Goal: Information Seeking & Learning: Check status

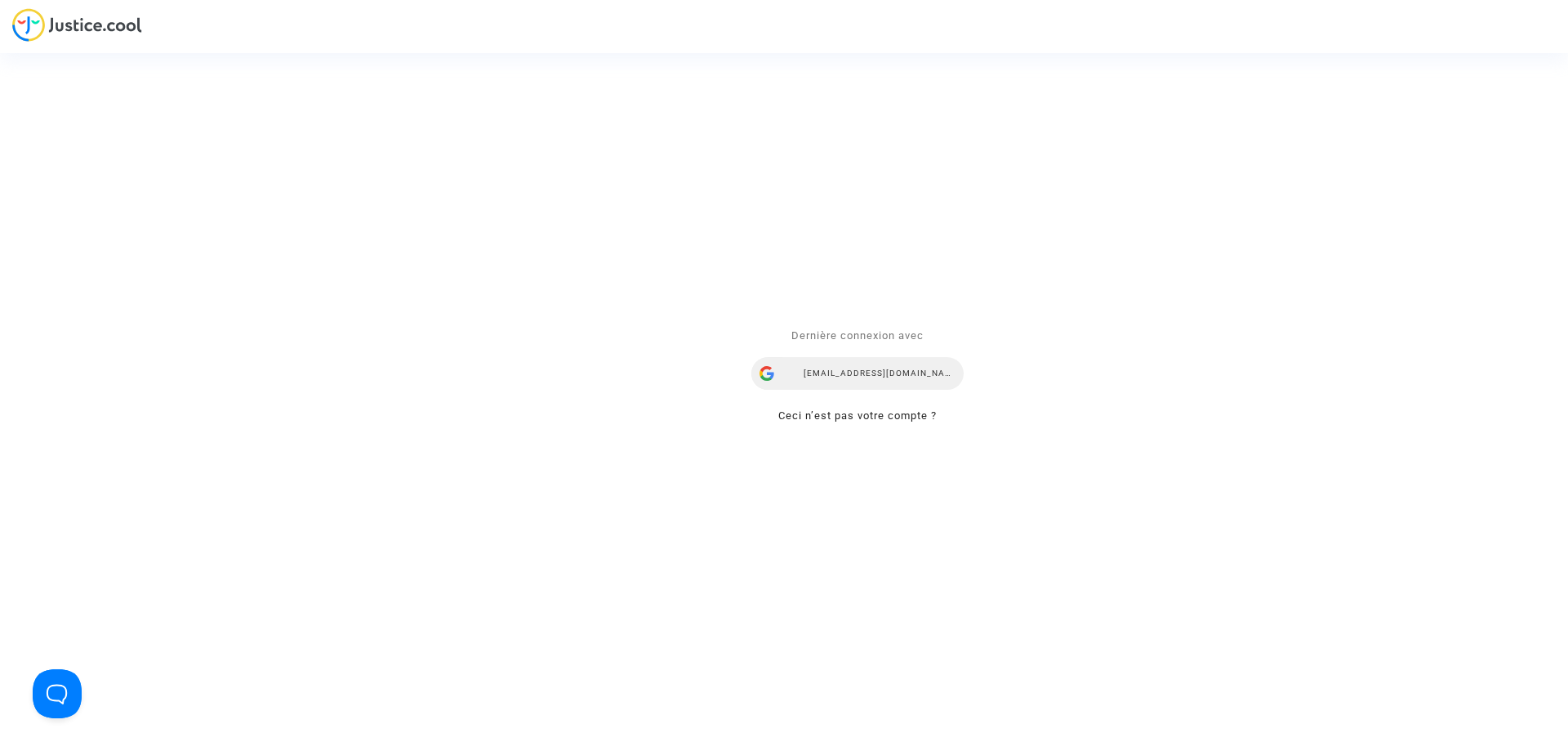
click at [850, 375] on div "[EMAIL_ADDRESS][DOMAIN_NAME]" at bounding box center [858, 373] width 212 height 32
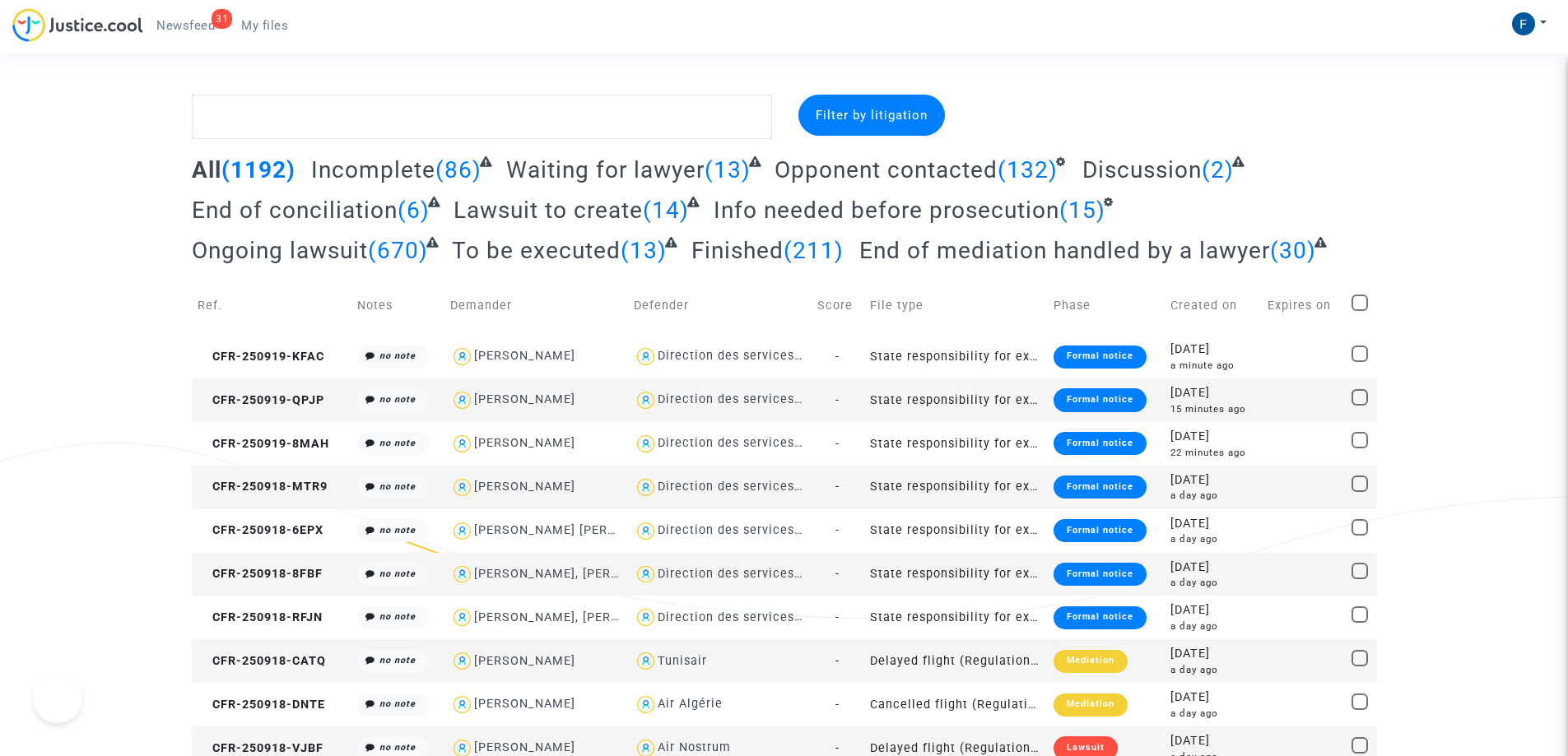
click at [277, 31] on span "My files" at bounding box center [264, 25] width 47 height 14
click at [317, 114] on textarea at bounding box center [481, 117] width 580 height 44
paste textarea "Molter"
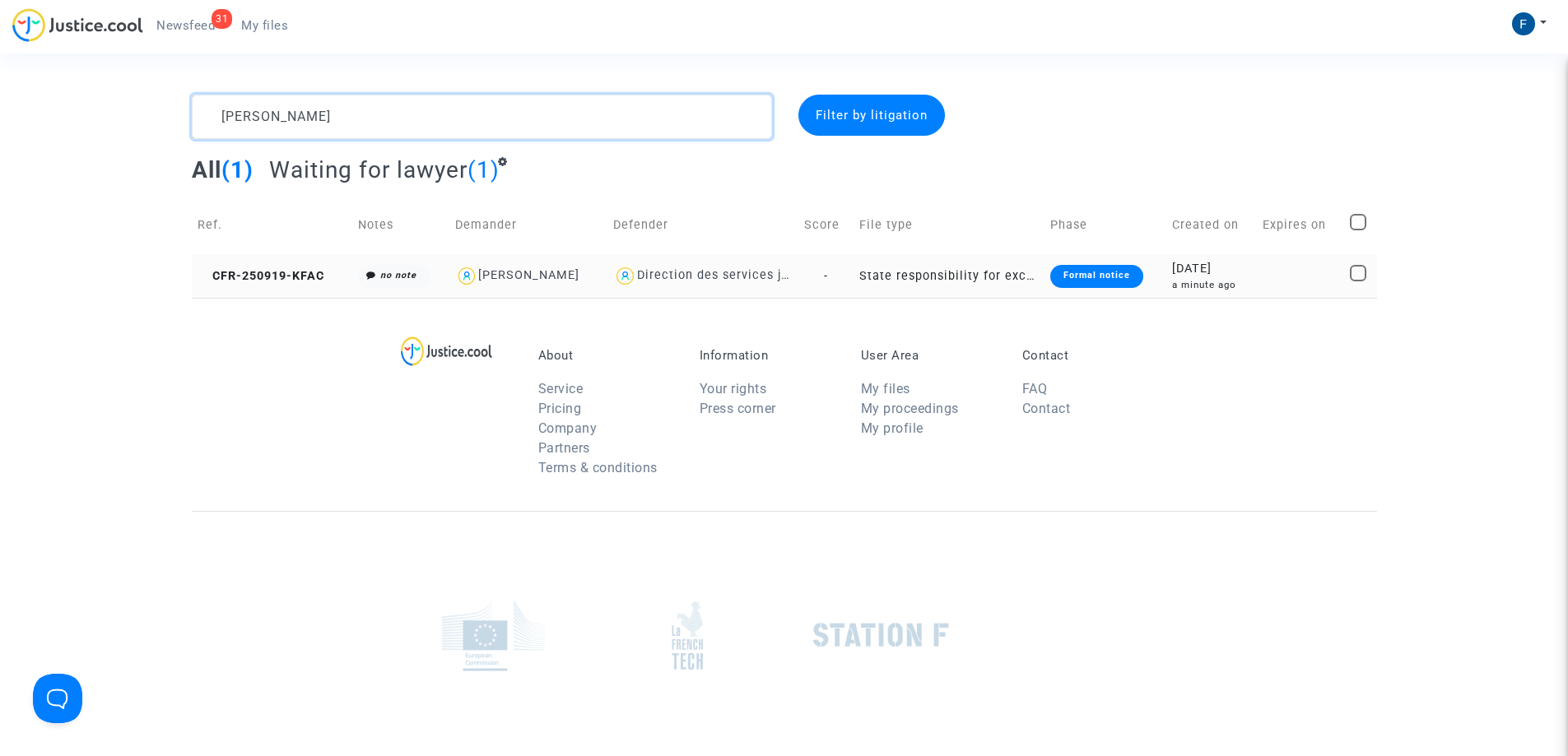
type textarea "Molter"
click at [1117, 283] on div "Formal notice" at bounding box center [1097, 276] width 93 height 23
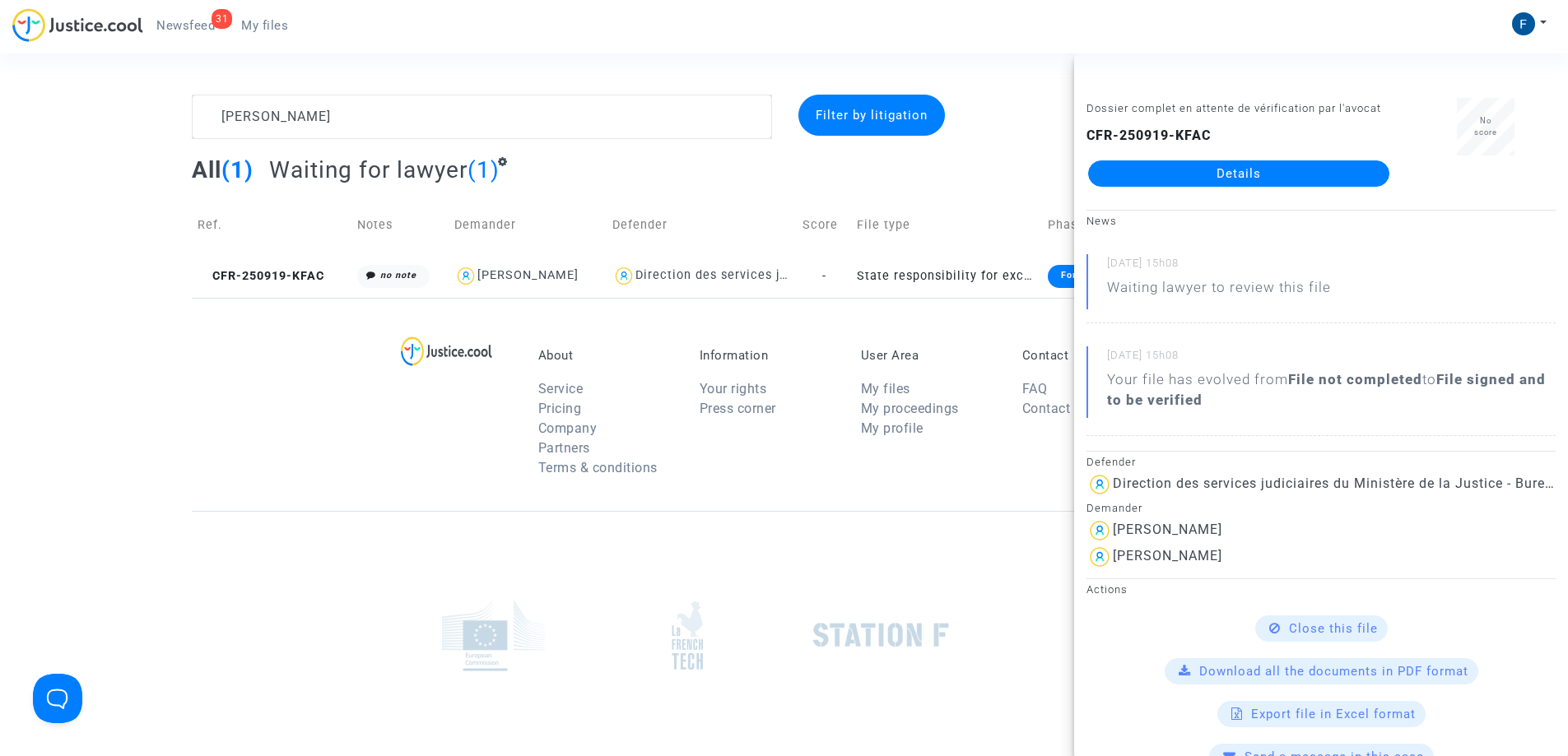
drag, startPoint x: 1231, startPoint y: 130, endPoint x: 1085, endPoint y: 137, distance: 146.2
click at [1085, 137] on div "Dossier complet en attente de vérification par l'avocat CFR-250919-KFAC Details" at bounding box center [1239, 149] width 329 height 104
copy b "CFR-250919-KFAC"
click at [175, 496] on footerbar "About Service Pricing Company Partners Terms & conditions Information Your righ…" at bounding box center [784, 602] width 1568 height 610
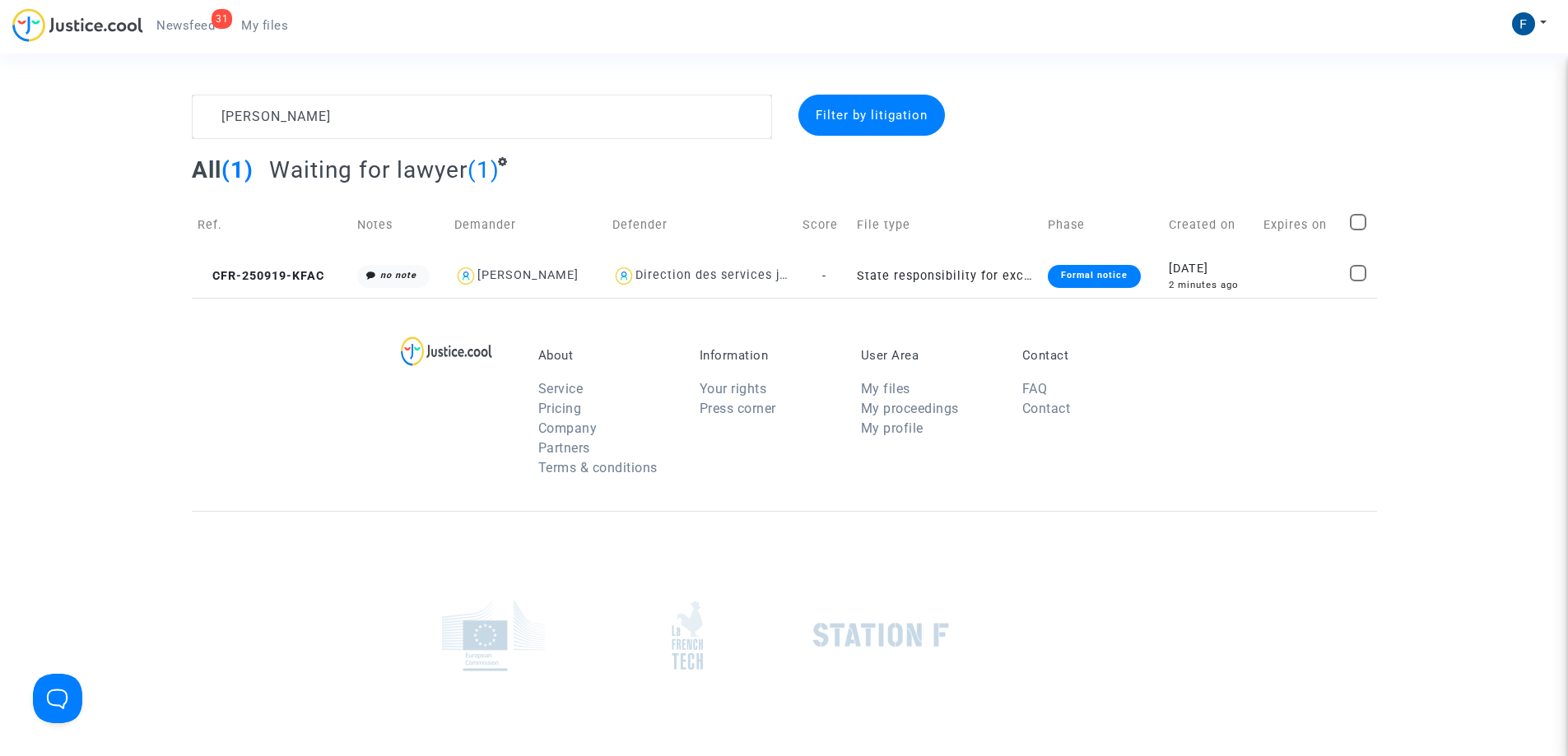
click at [177, 22] on span "Newsfeed" at bounding box center [185, 25] width 59 height 14
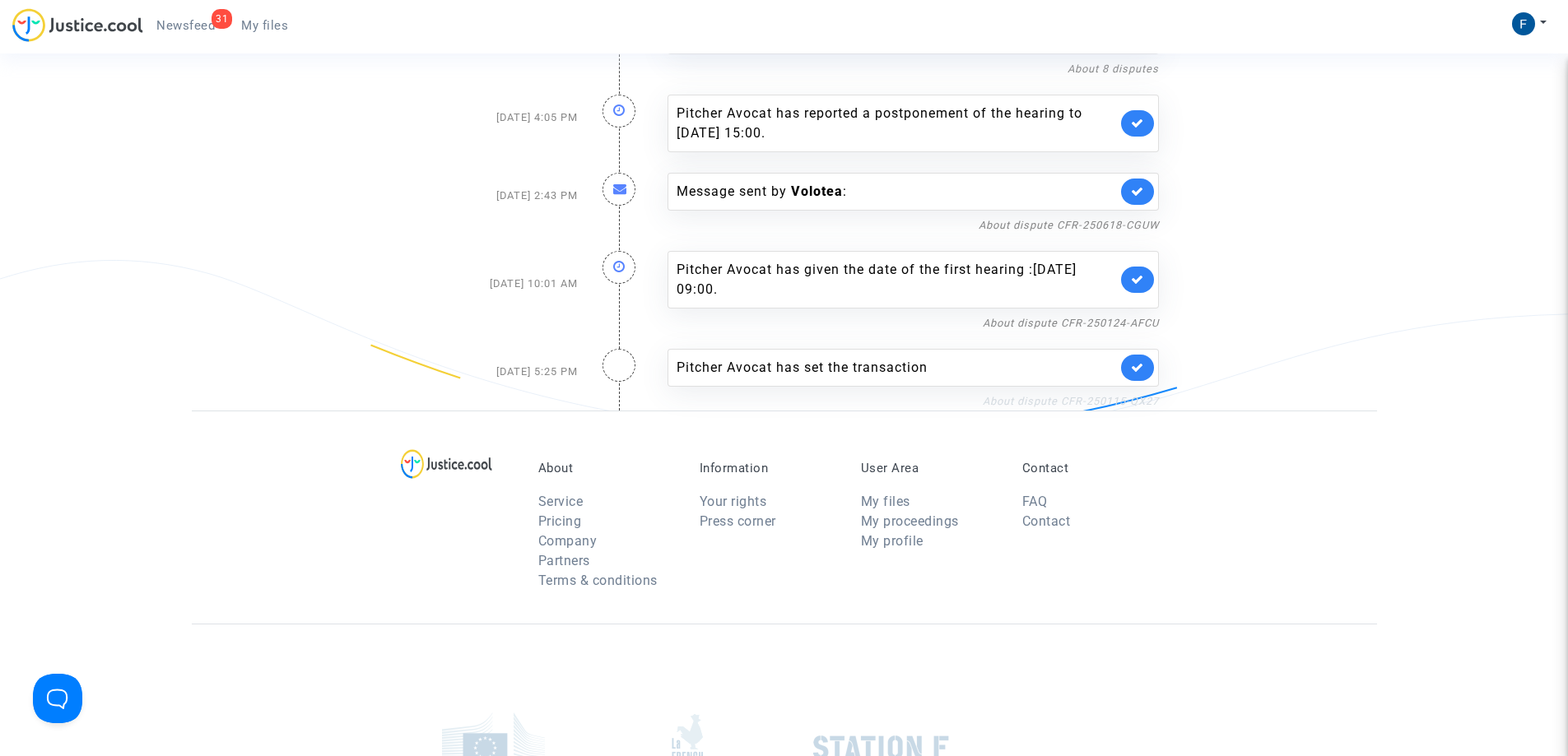
scroll to position [3519, 0]
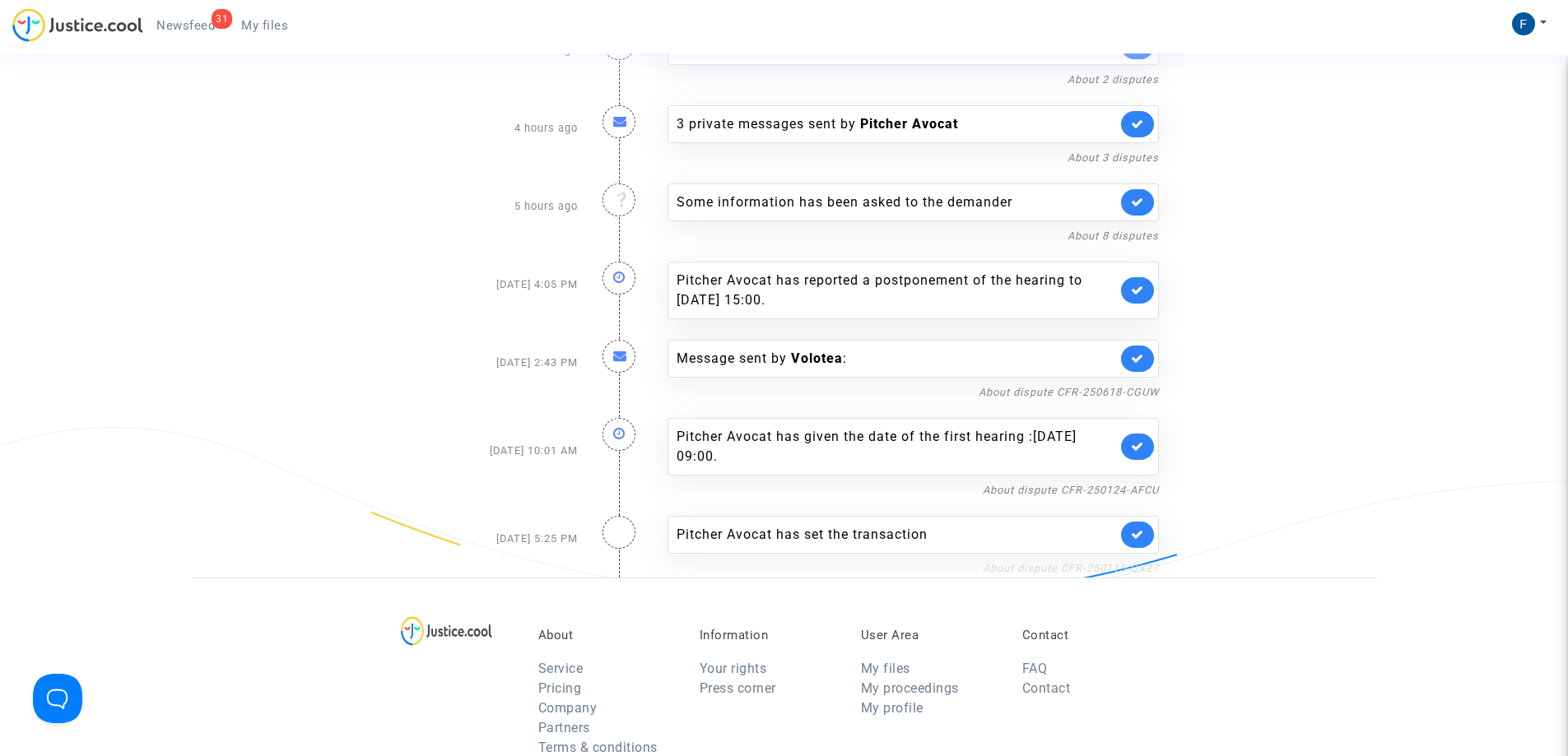
click at [1096, 562] on link "About dispute CFR-250115-QX27" at bounding box center [1070, 568] width 176 height 13
click at [1120, 484] on link "About dispute CFR-250124-AFCU" at bounding box center [1070, 490] width 176 height 13
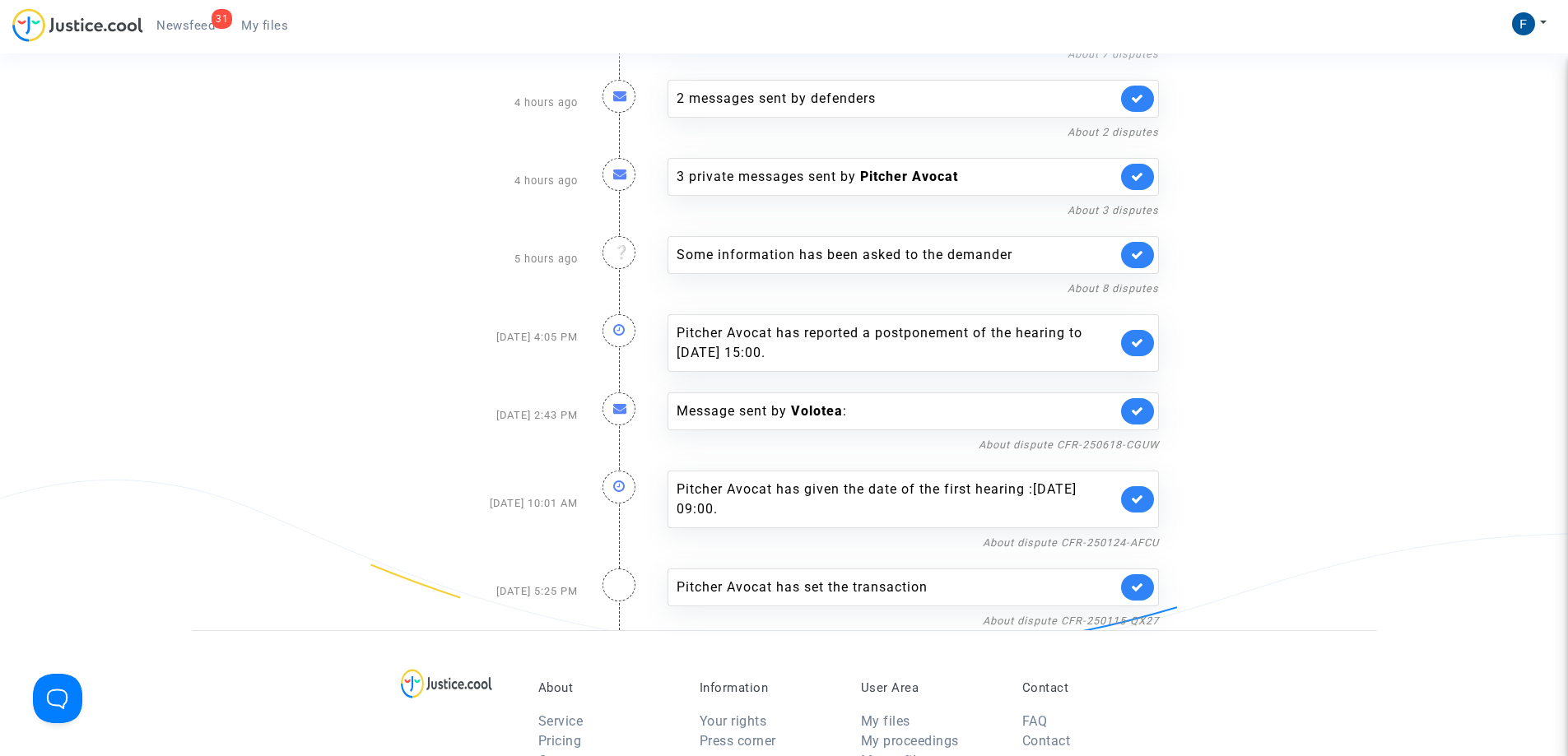
scroll to position [3436, 0]
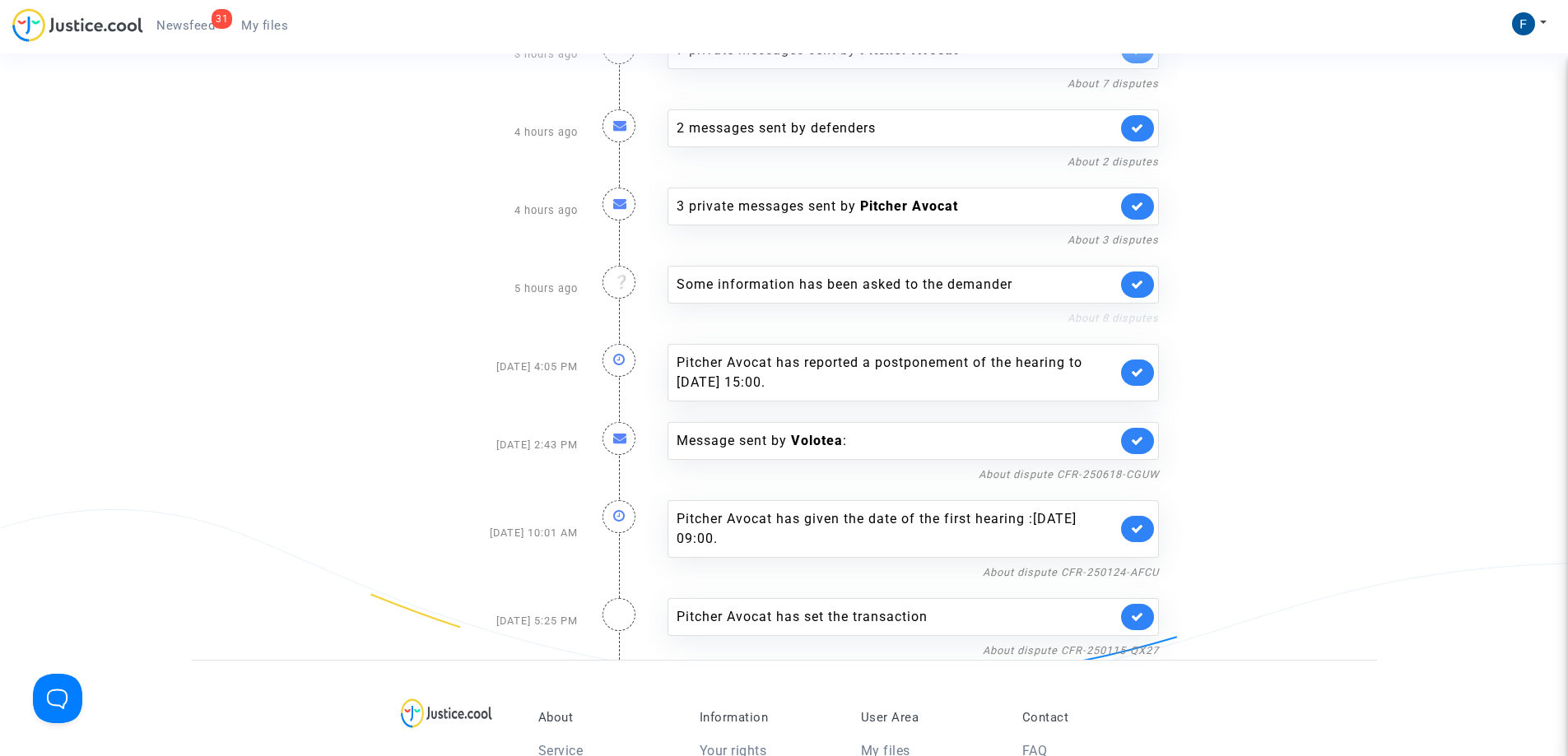
click at [1081, 312] on link "About 8 disputes" at bounding box center [1113, 318] width 91 height 13
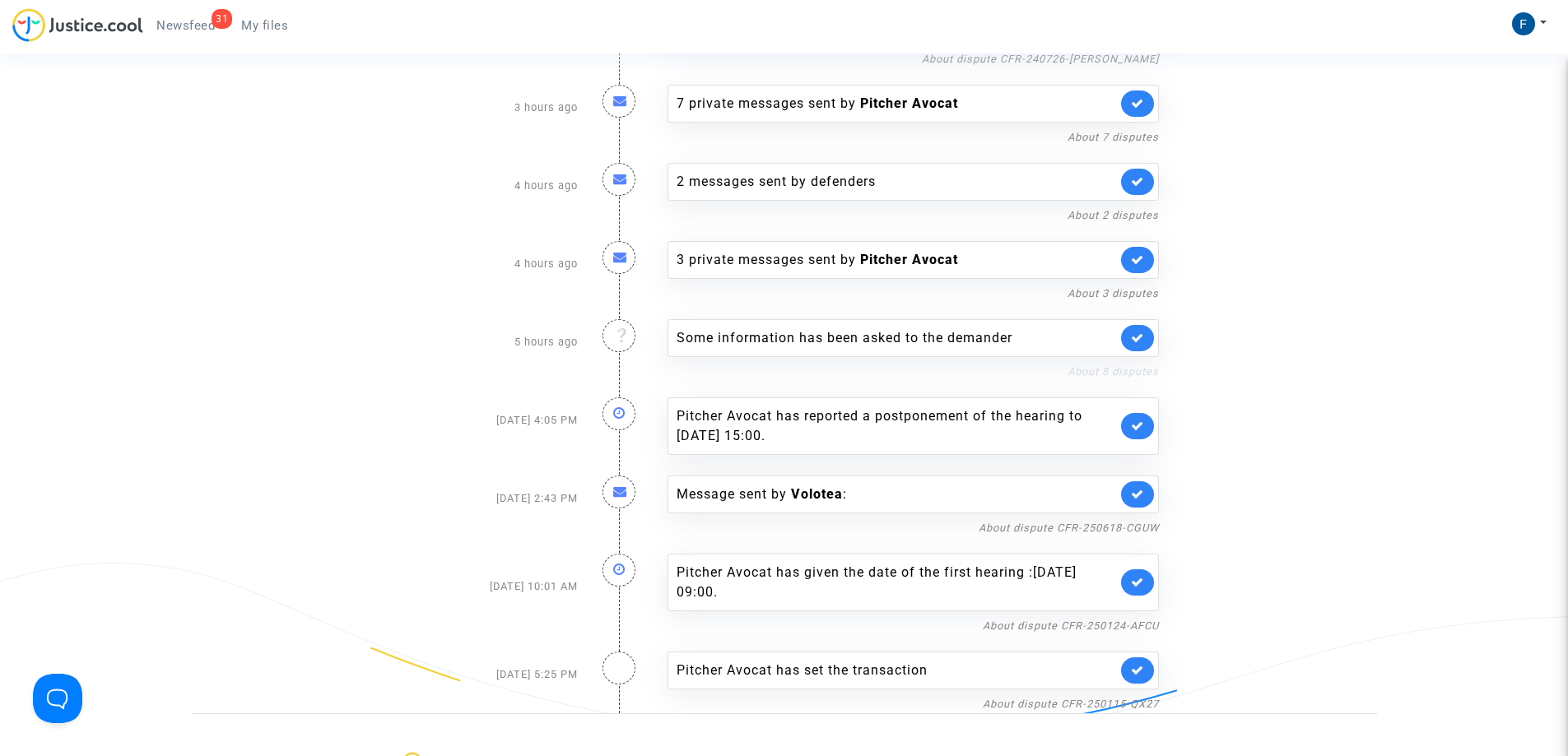
scroll to position [3354, 0]
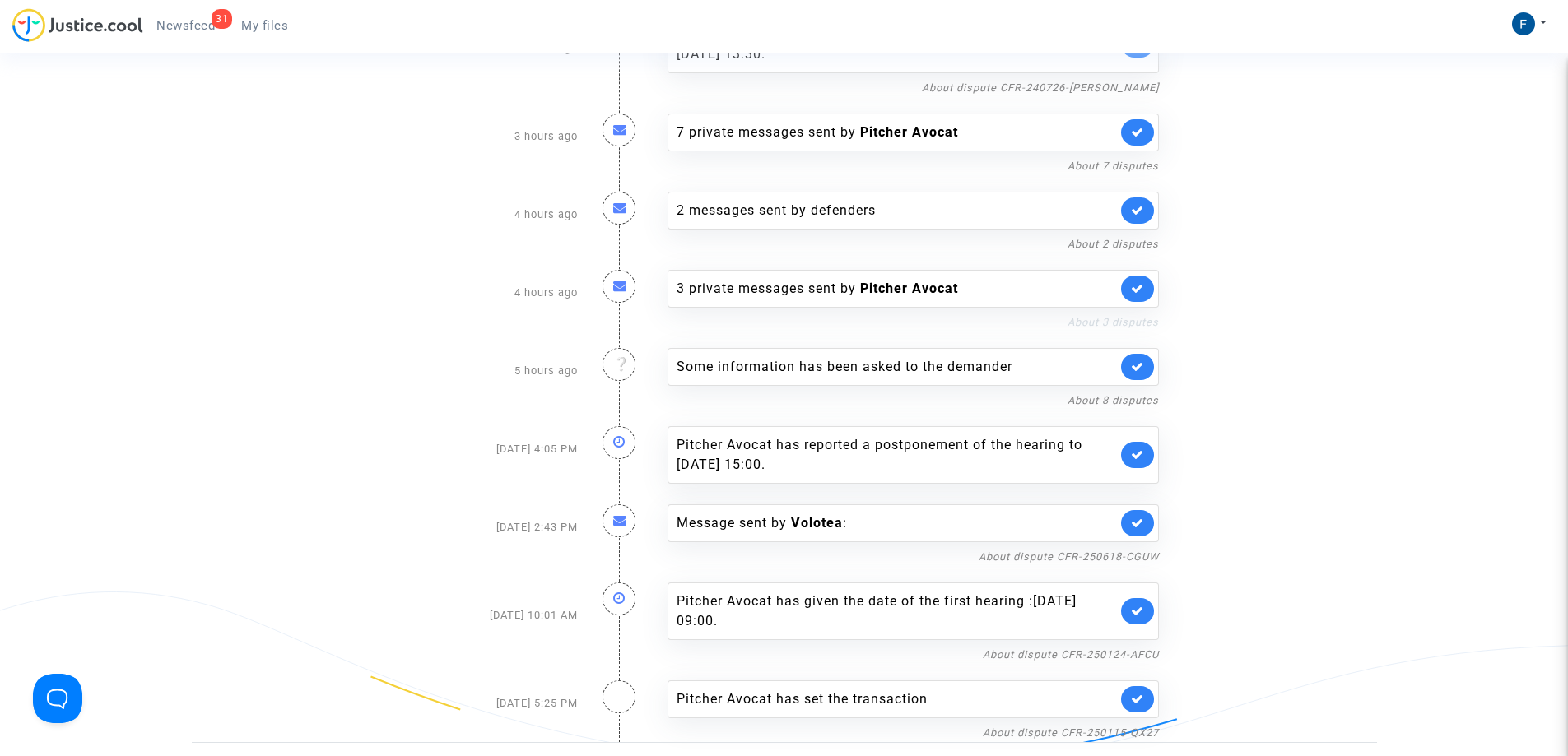
click at [1113, 316] on link "About 3 disputes" at bounding box center [1113, 322] width 91 height 13
click at [1100, 238] on link "About 2 disputes" at bounding box center [1113, 244] width 91 height 13
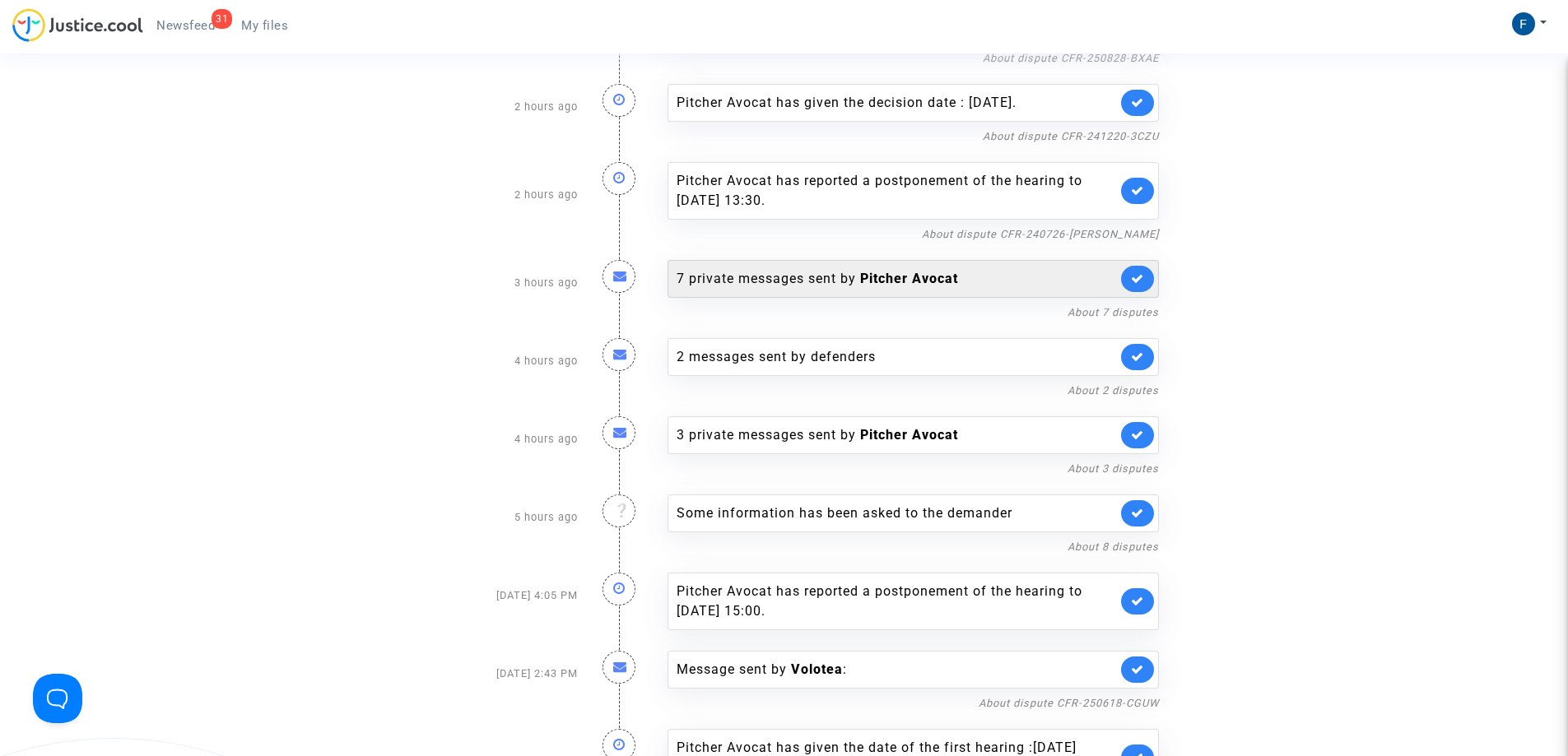
scroll to position [3189, 0]
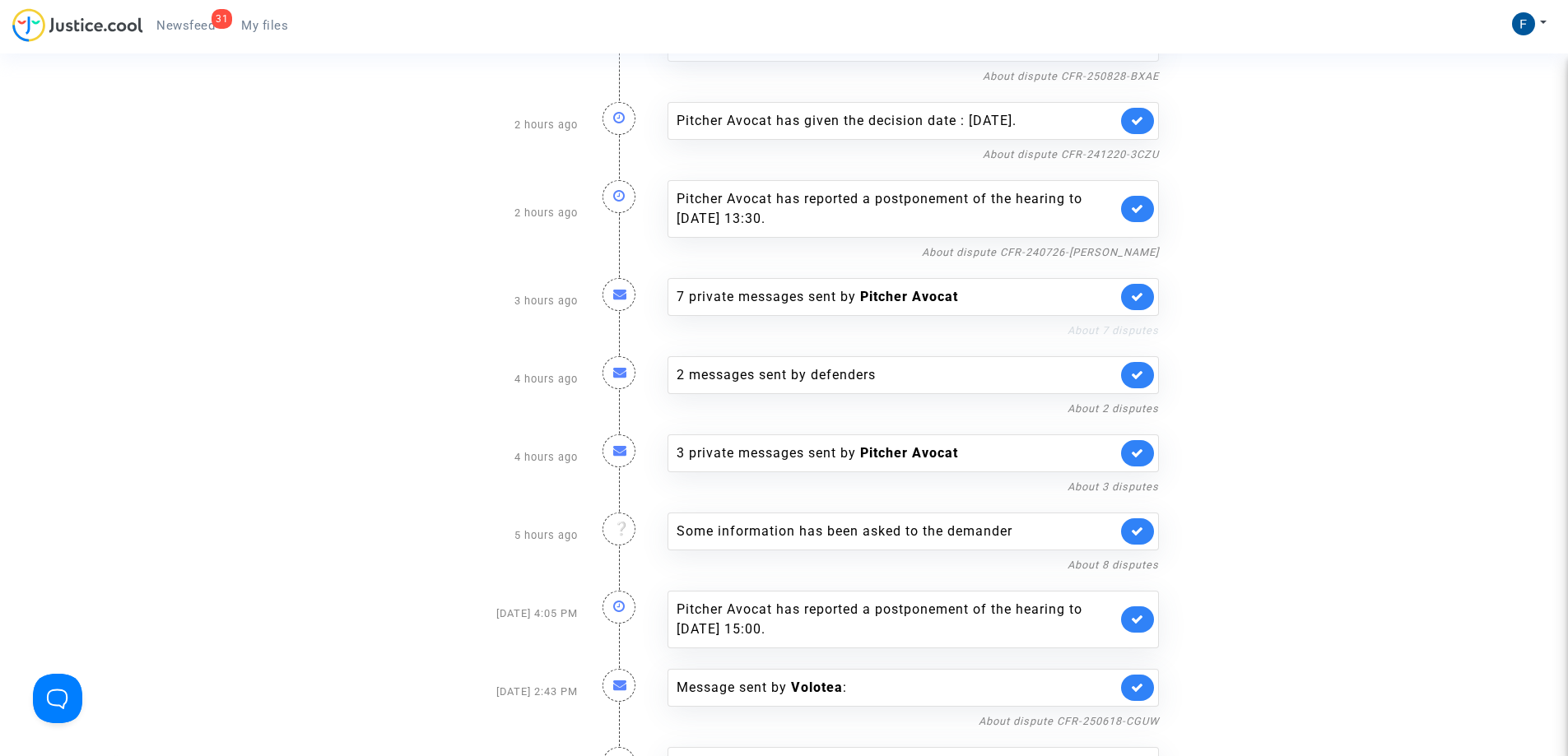
click at [1117, 324] on link "About 7 disputes" at bounding box center [1113, 330] width 91 height 13
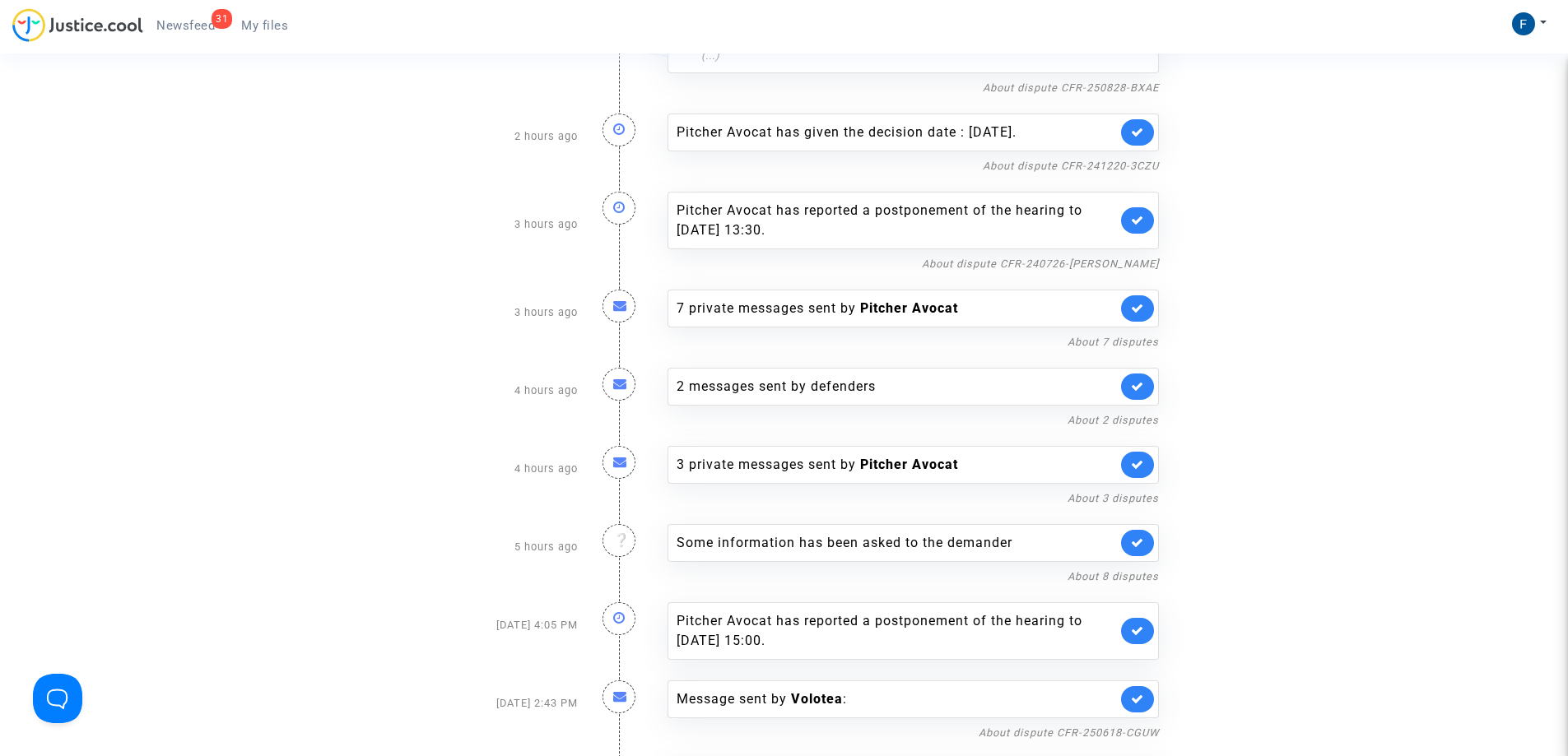
scroll to position [3107, 0]
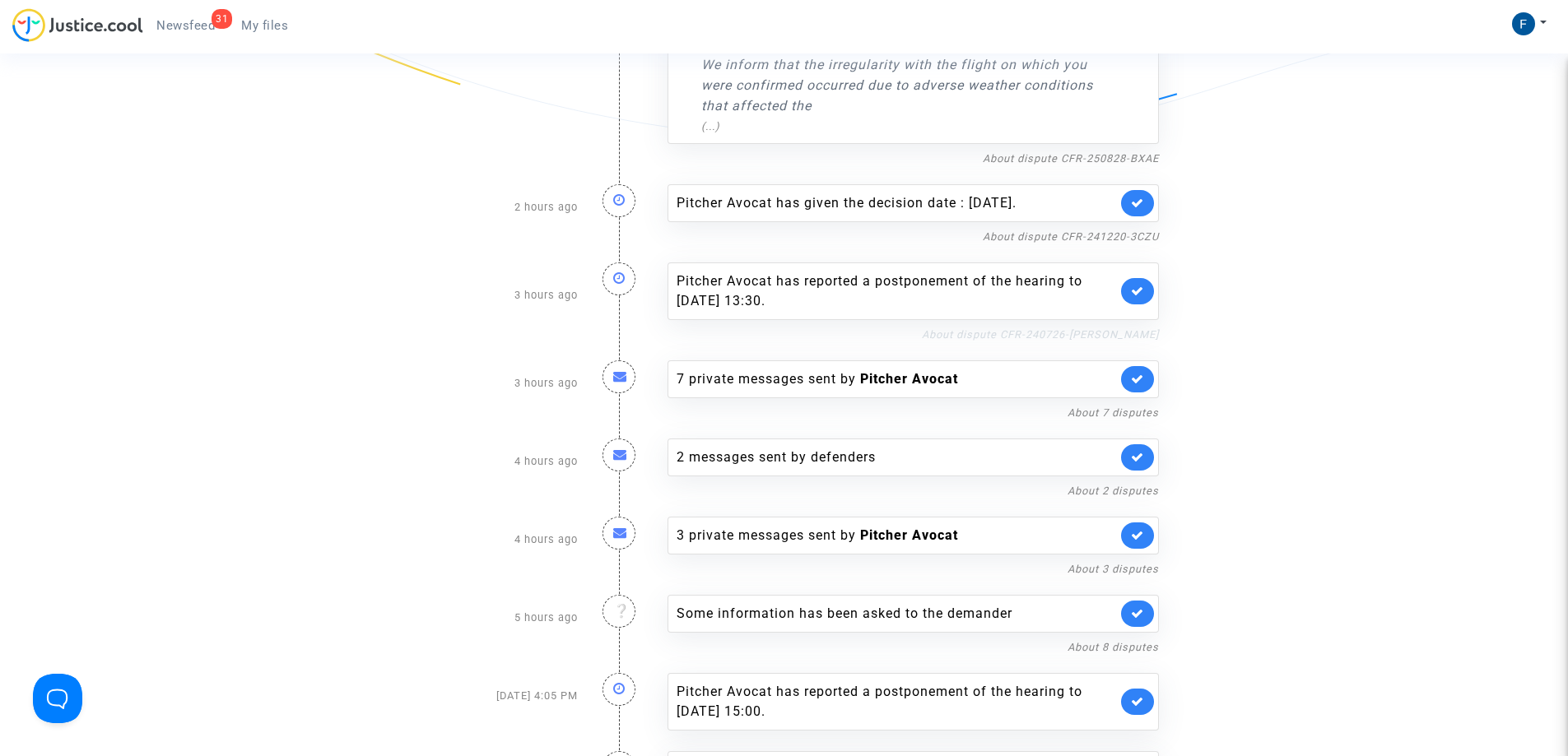
click at [1096, 328] on link "About dispute CFR-240726-FENG" at bounding box center [1041, 335] width 237 height 13
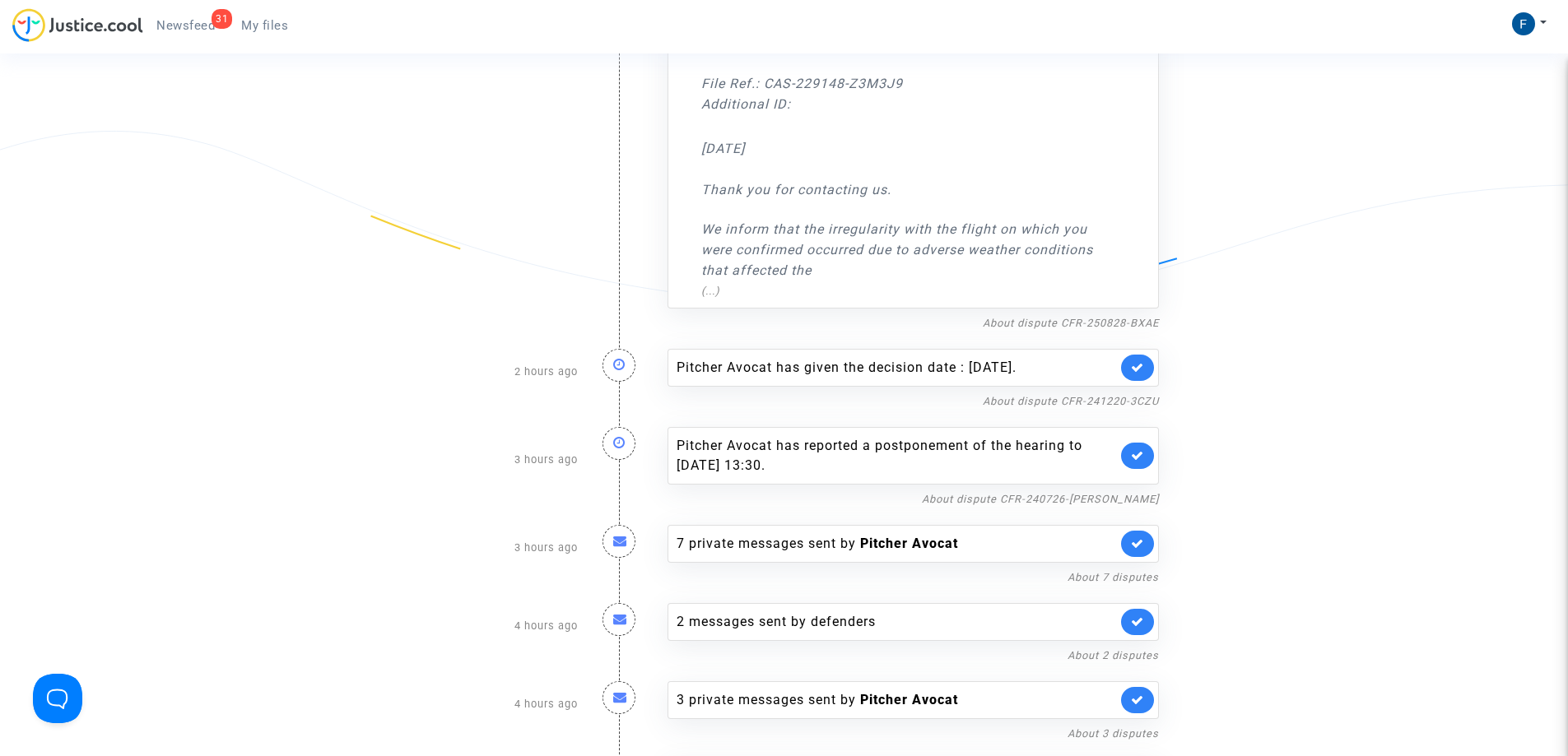
scroll to position [2860, 0]
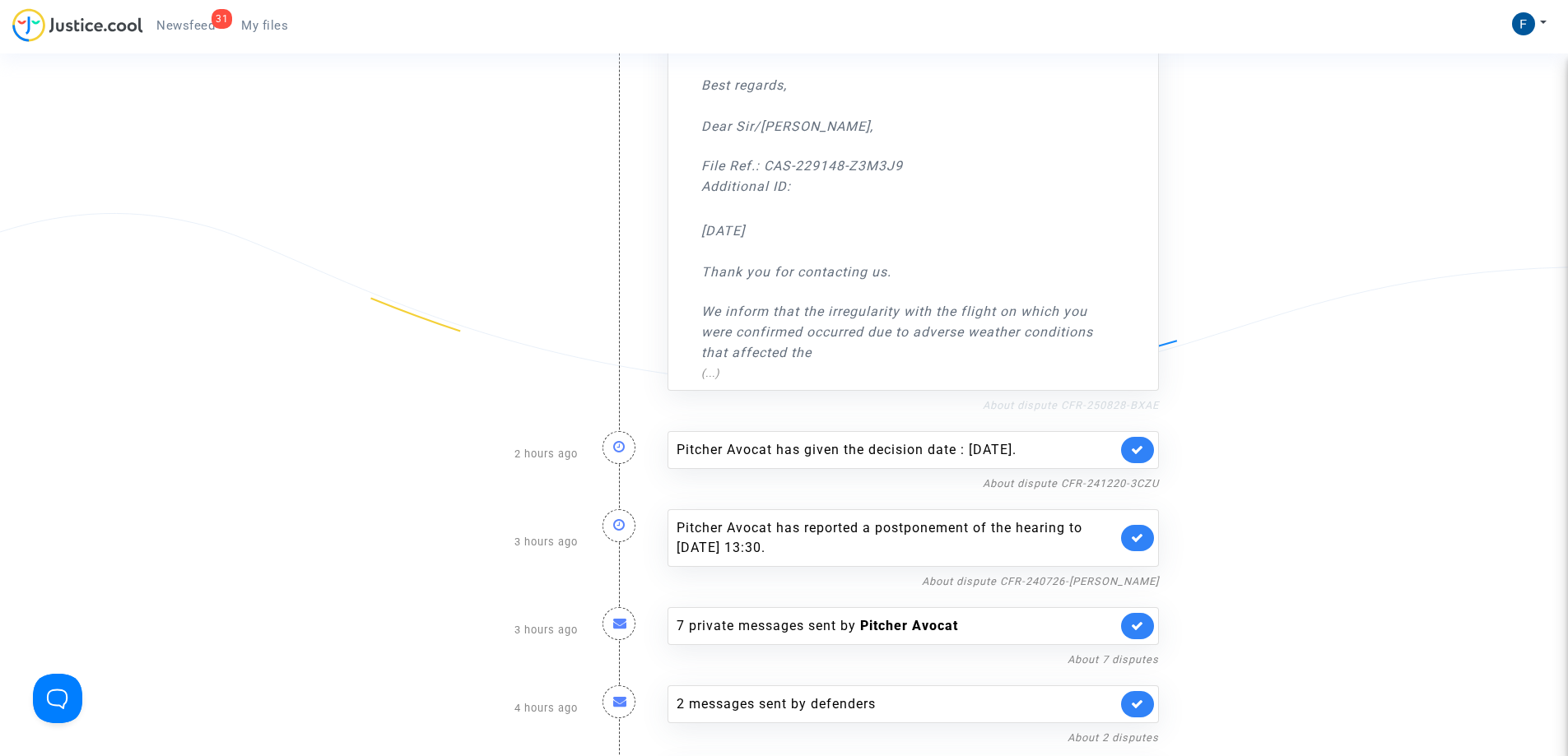
click at [1105, 399] on link "About dispute CFR-250828-BXAE" at bounding box center [1070, 405] width 176 height 13
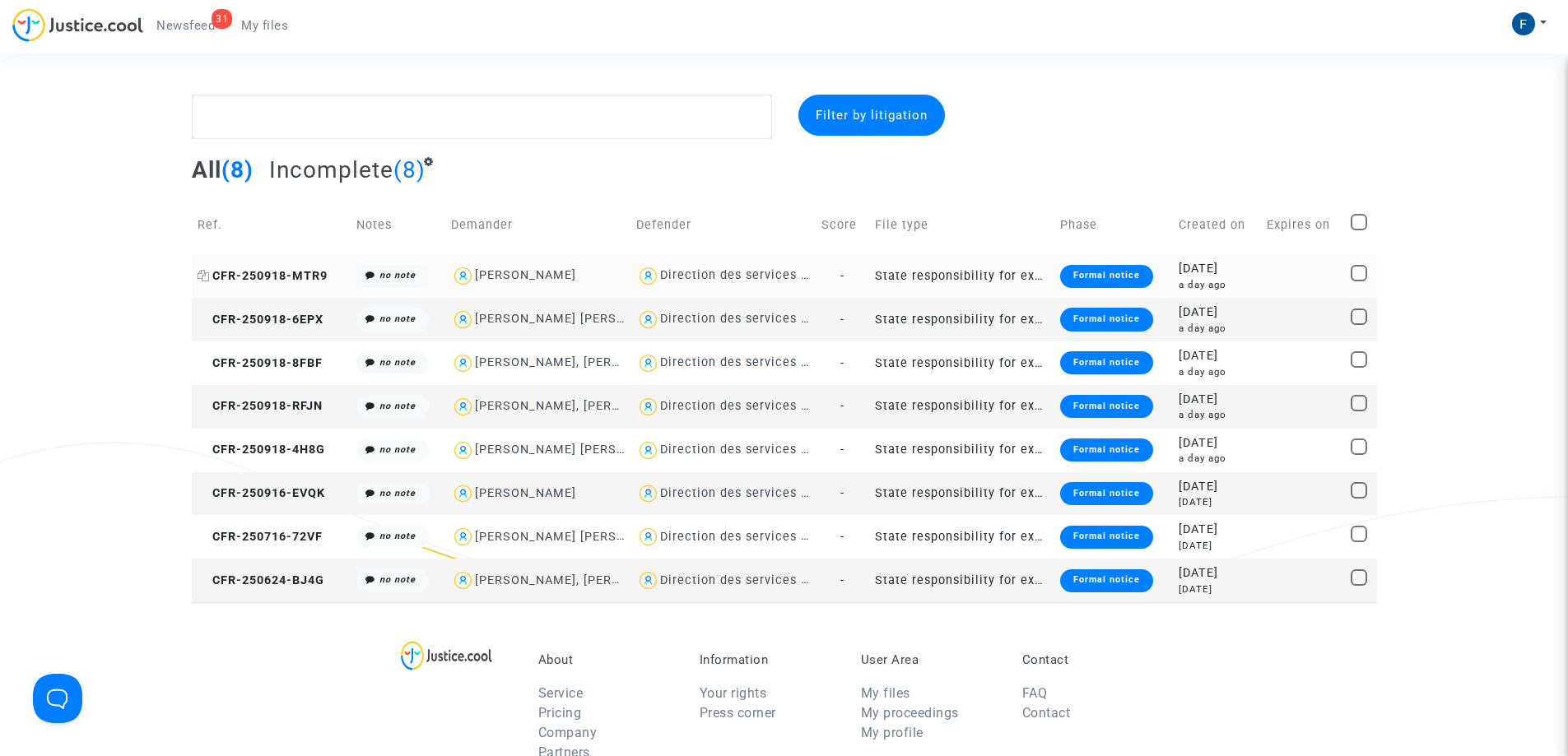
click at [259, 273] on span "CFR-250918-MTR9" at bounding box center [262, 275] width 130 height 14
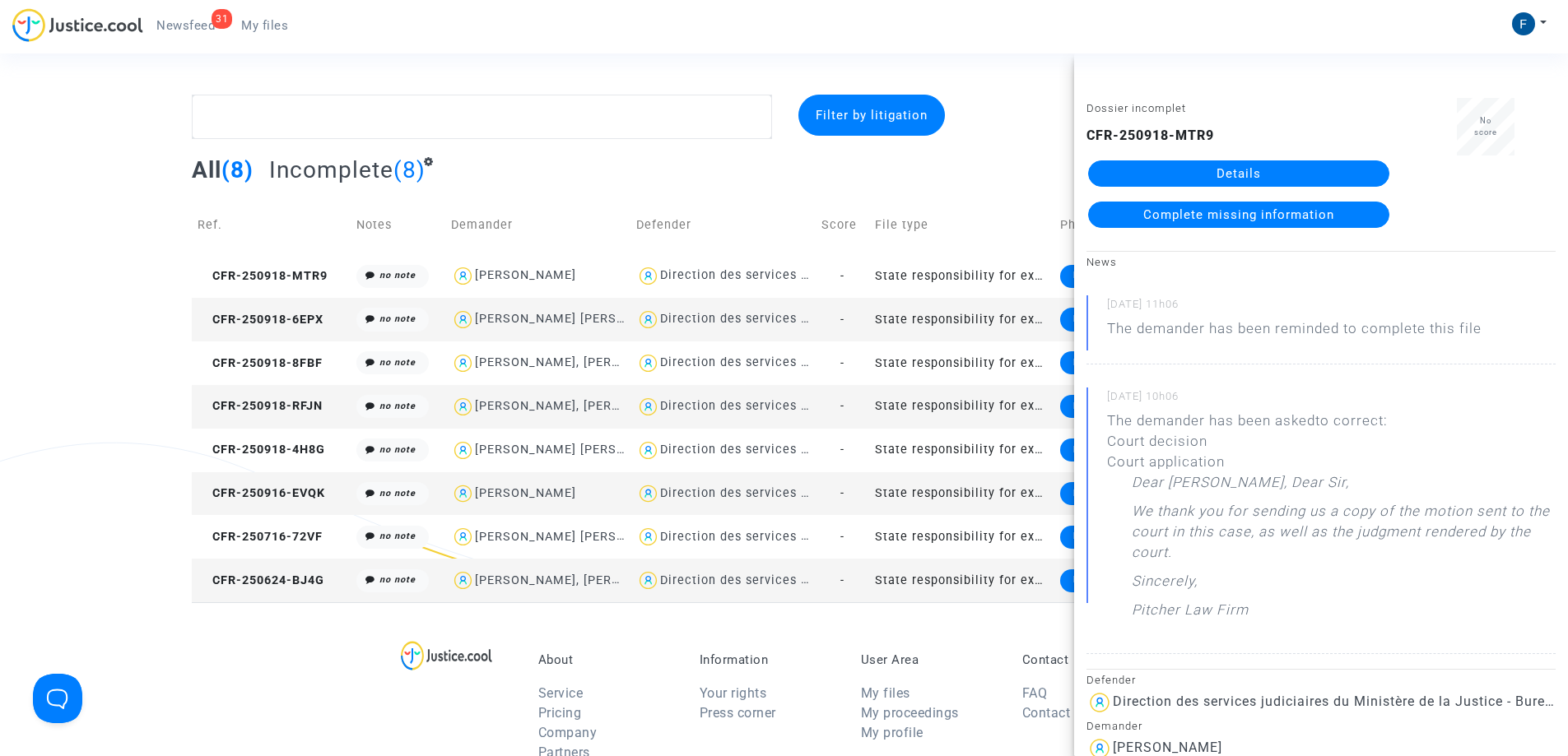
click at [651, 174] on div "All (8) Incomplete (8)" at bounding box center [784, 175] width 1185 height 41
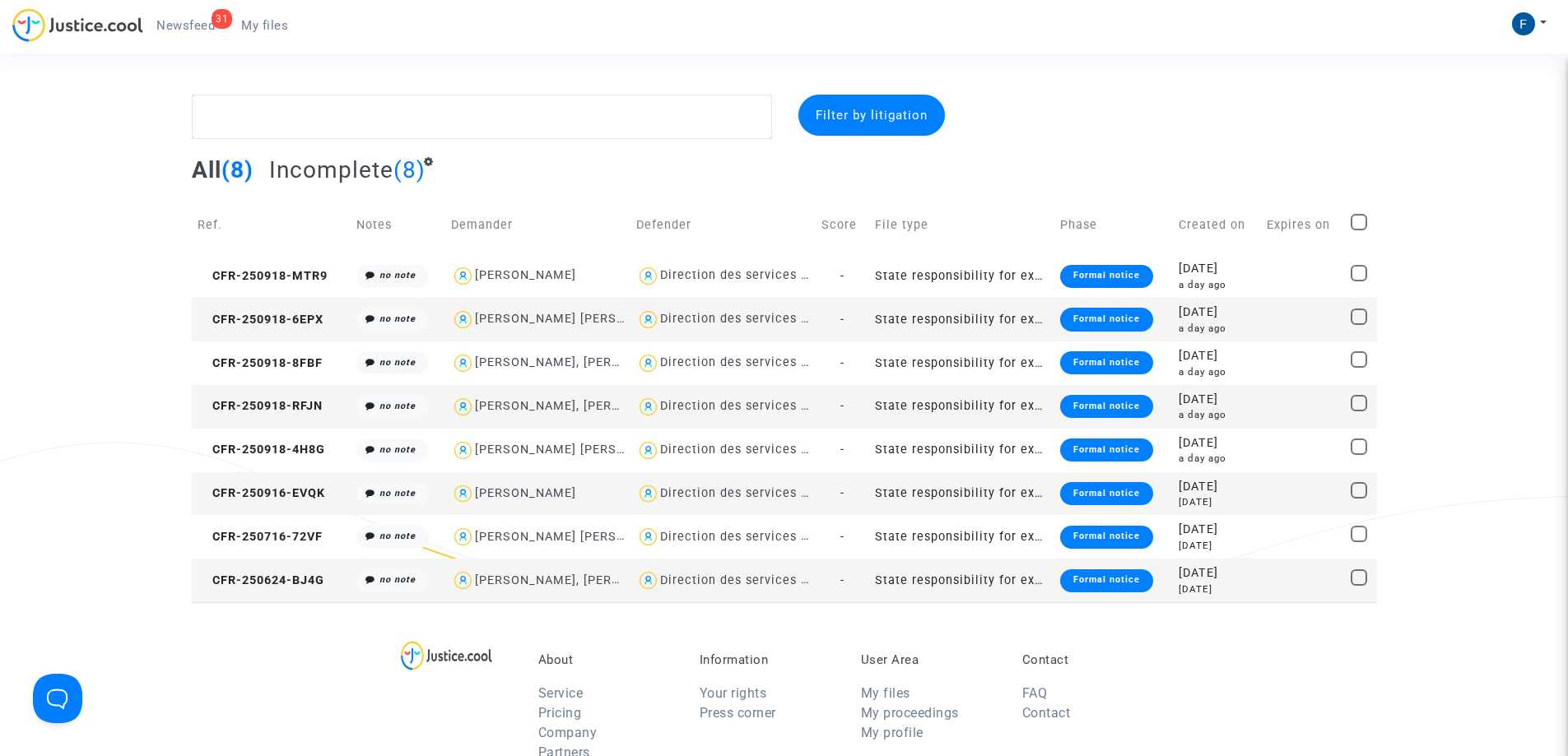
click at [1111, 323] on div "Formal notice" at bounding box center [1106, 318] width 93 height 23
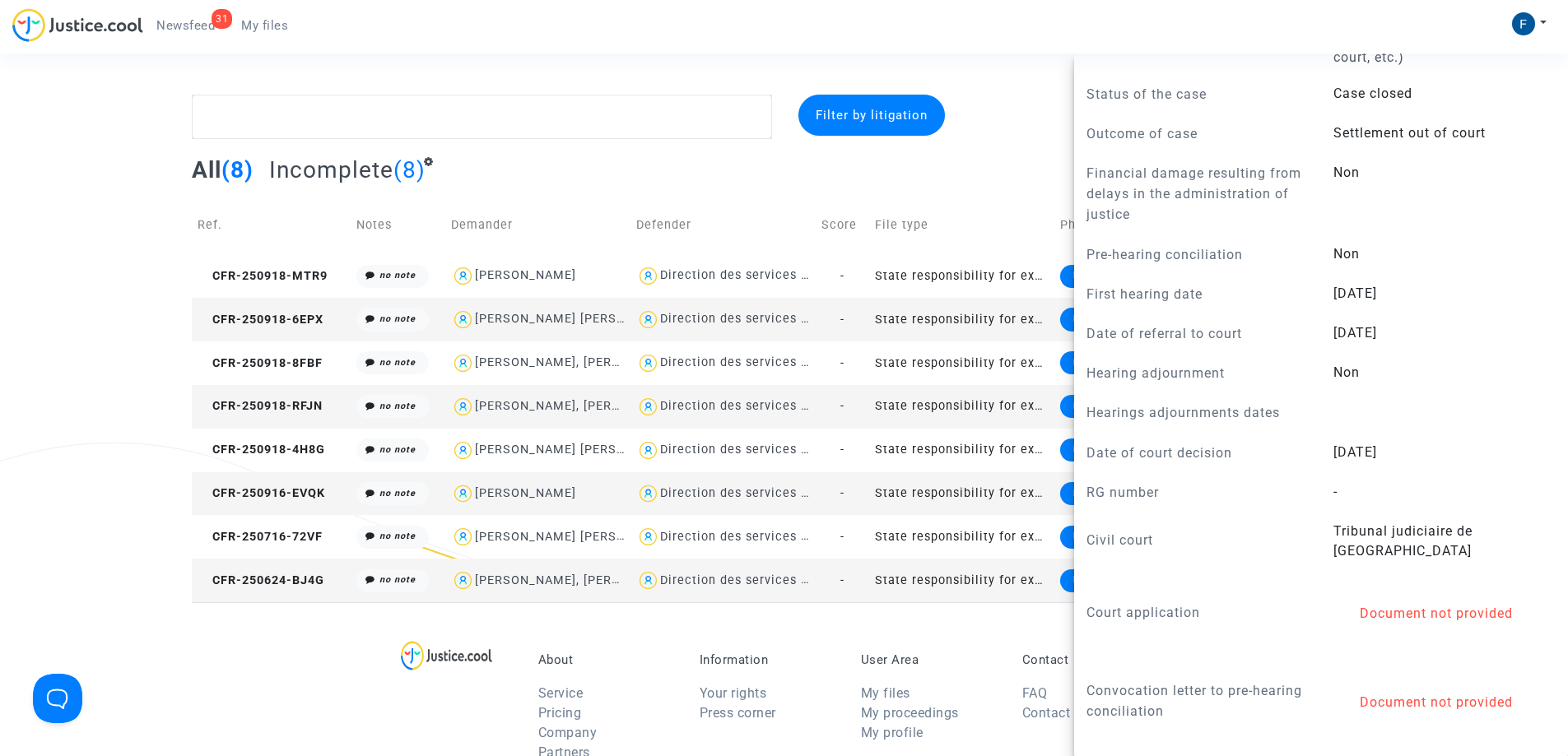
scroll to position [1151, 0]
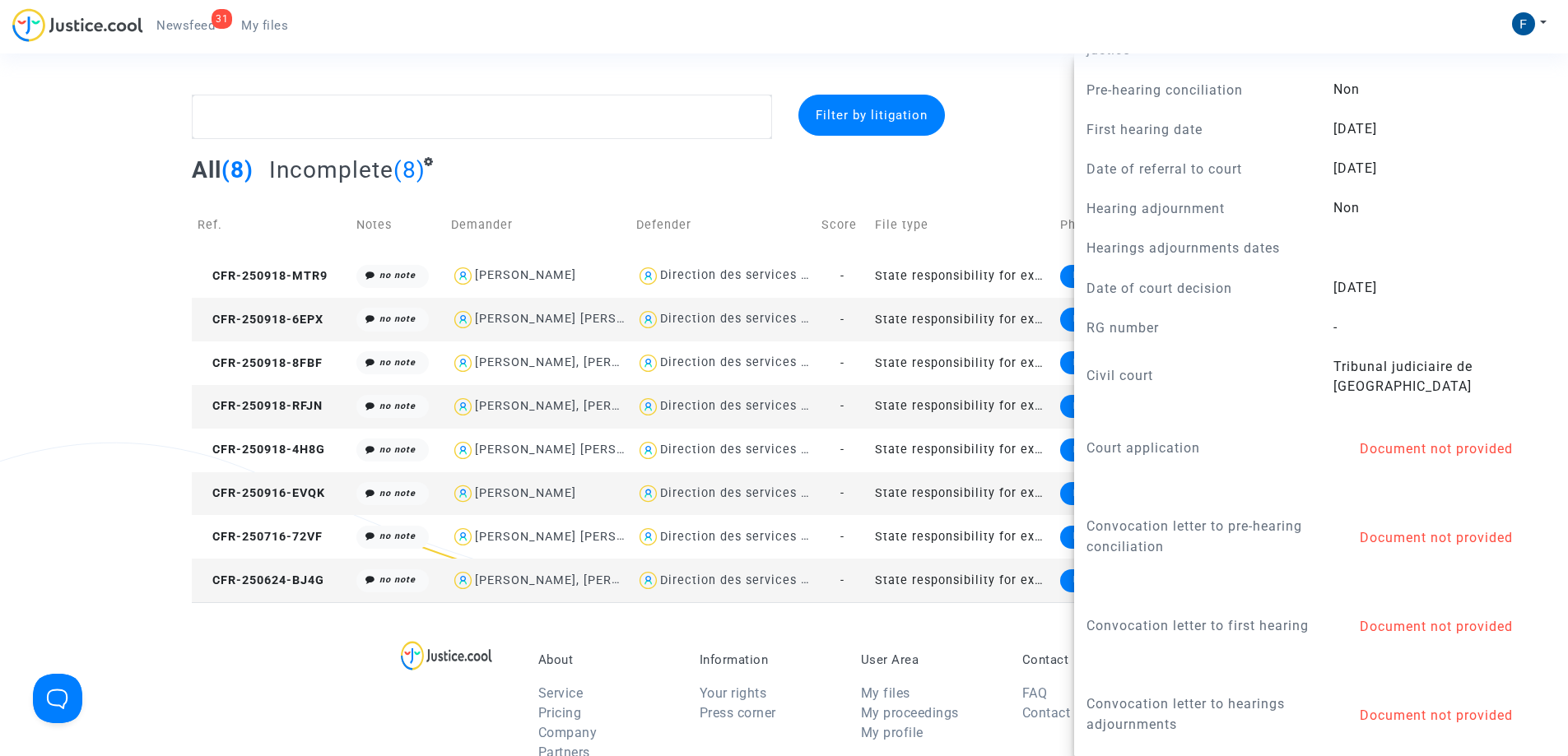
click at [876, 31] on div "31 Newsfeed My files My profile Settings Log out" at bounding box center [784, 31] width 1568 height 45
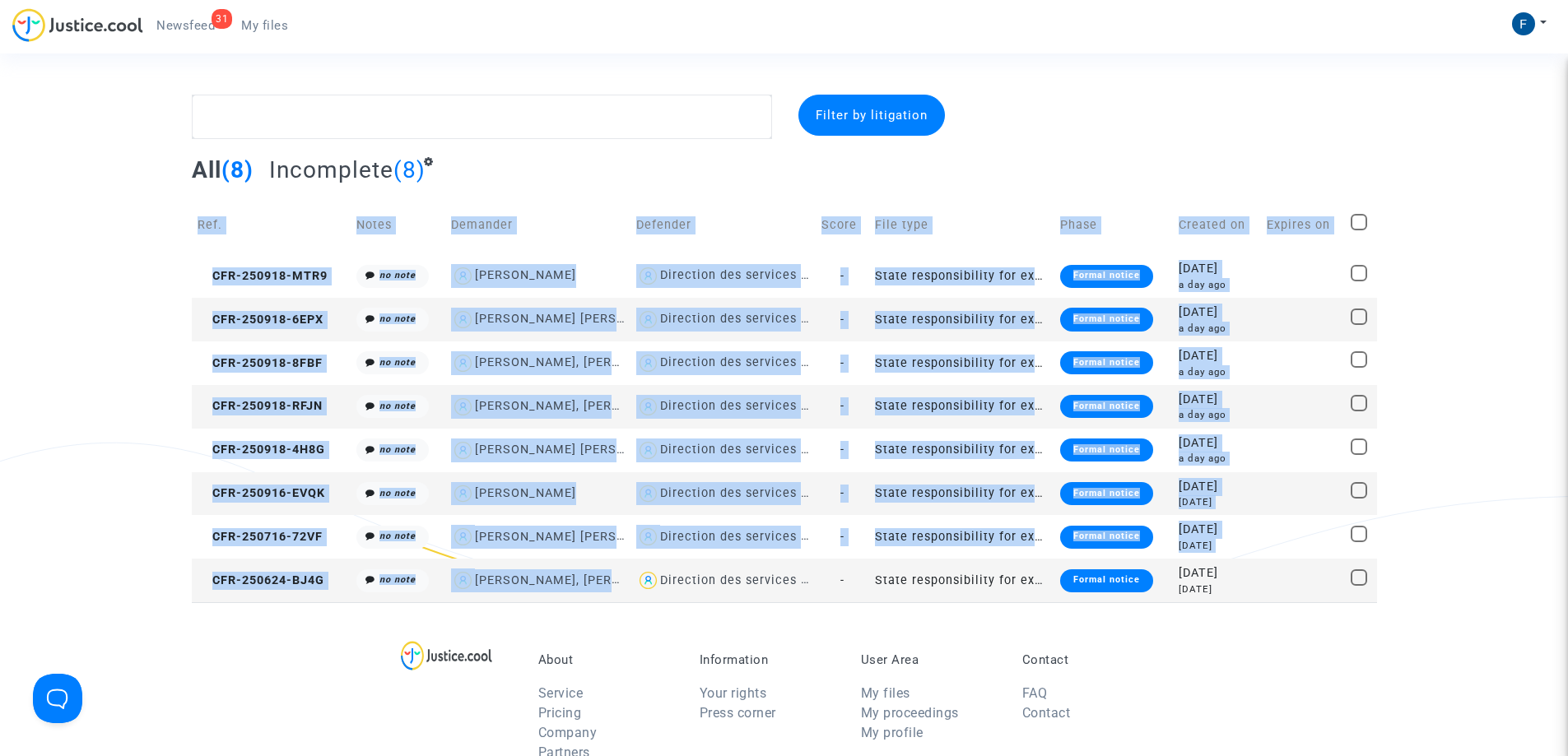
drag, startPoint x: 189, startPoint y: 272, endPoint x: 627, endPoint y: 572, distance: 530.9
click at [629, 574] on div "Filter by litigation All (8) Incomplete (8) Ref. Notes Demander Defender Score …" at bounding box center [784, 348] width 1568 height 507
copy table "Ref. Notes Demander Defender Score File type Phase Created on Expires on CFR-25…"
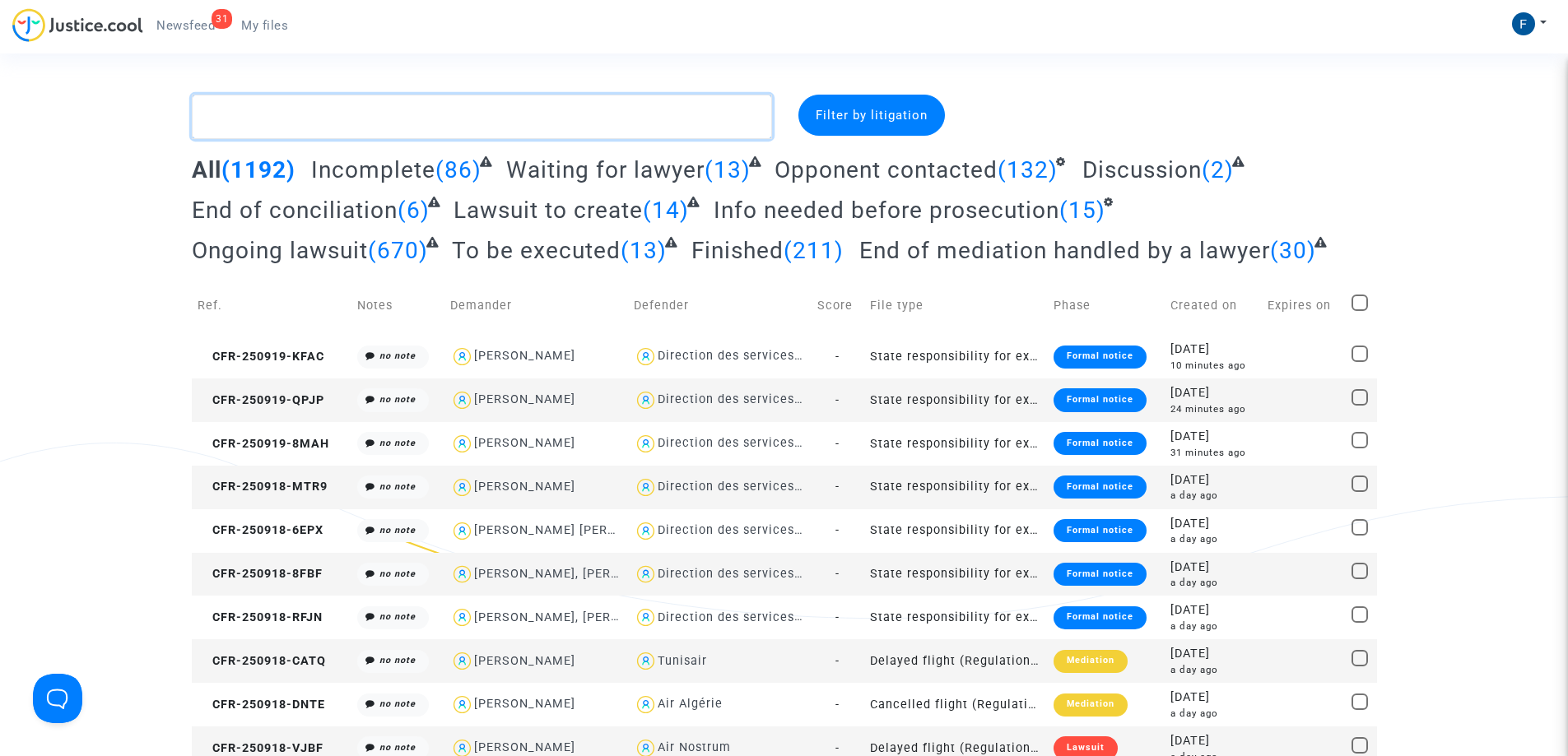
click at [329, 114] on textarea at bounding box center [481, 117] width 580 height 44
paste textarea "CFR-250918-RFJN"
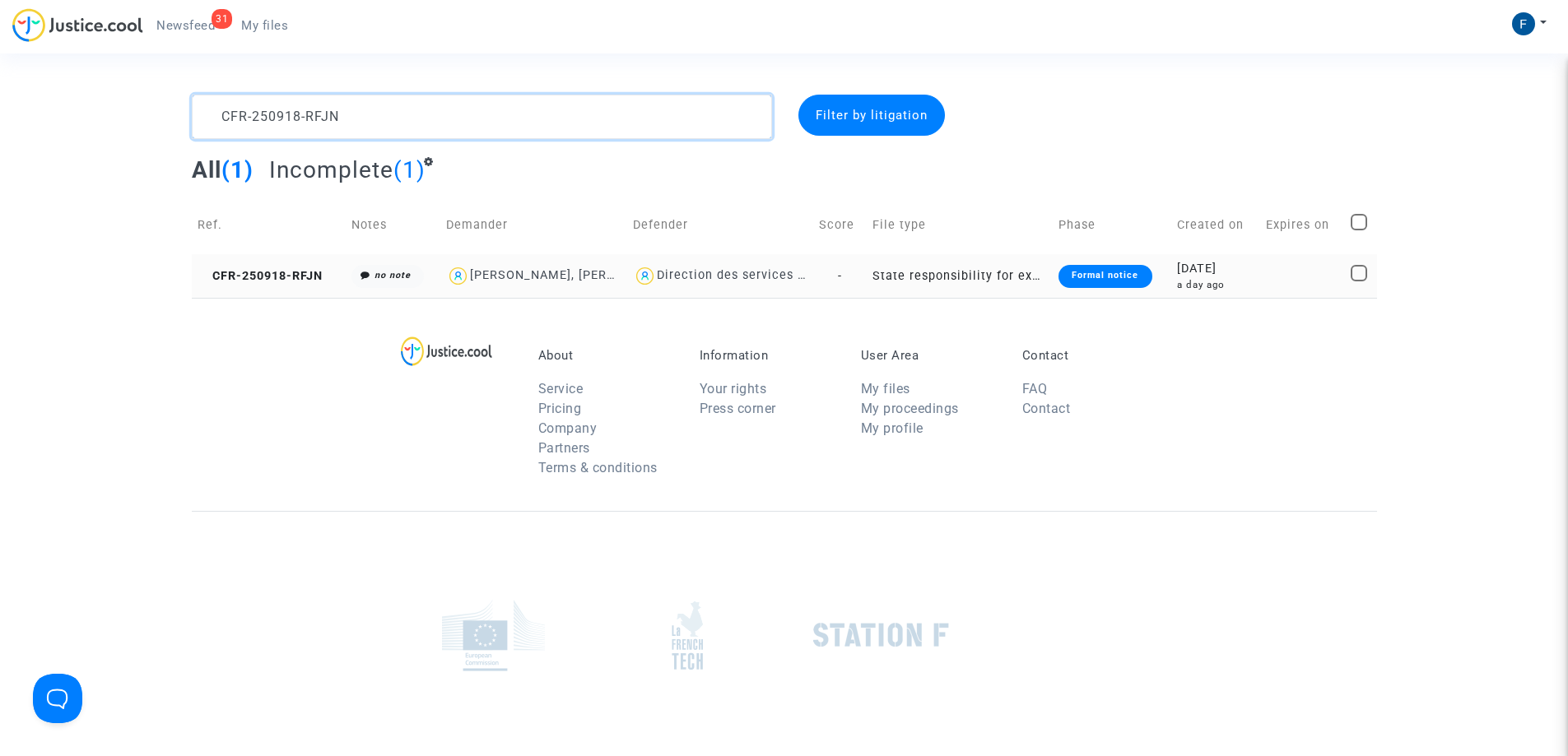
type textarea "CFR-250918-RFJN"
click at [1128, 276] on div "Formal notice" at bounding box center [1105, 276] width 93 height 23
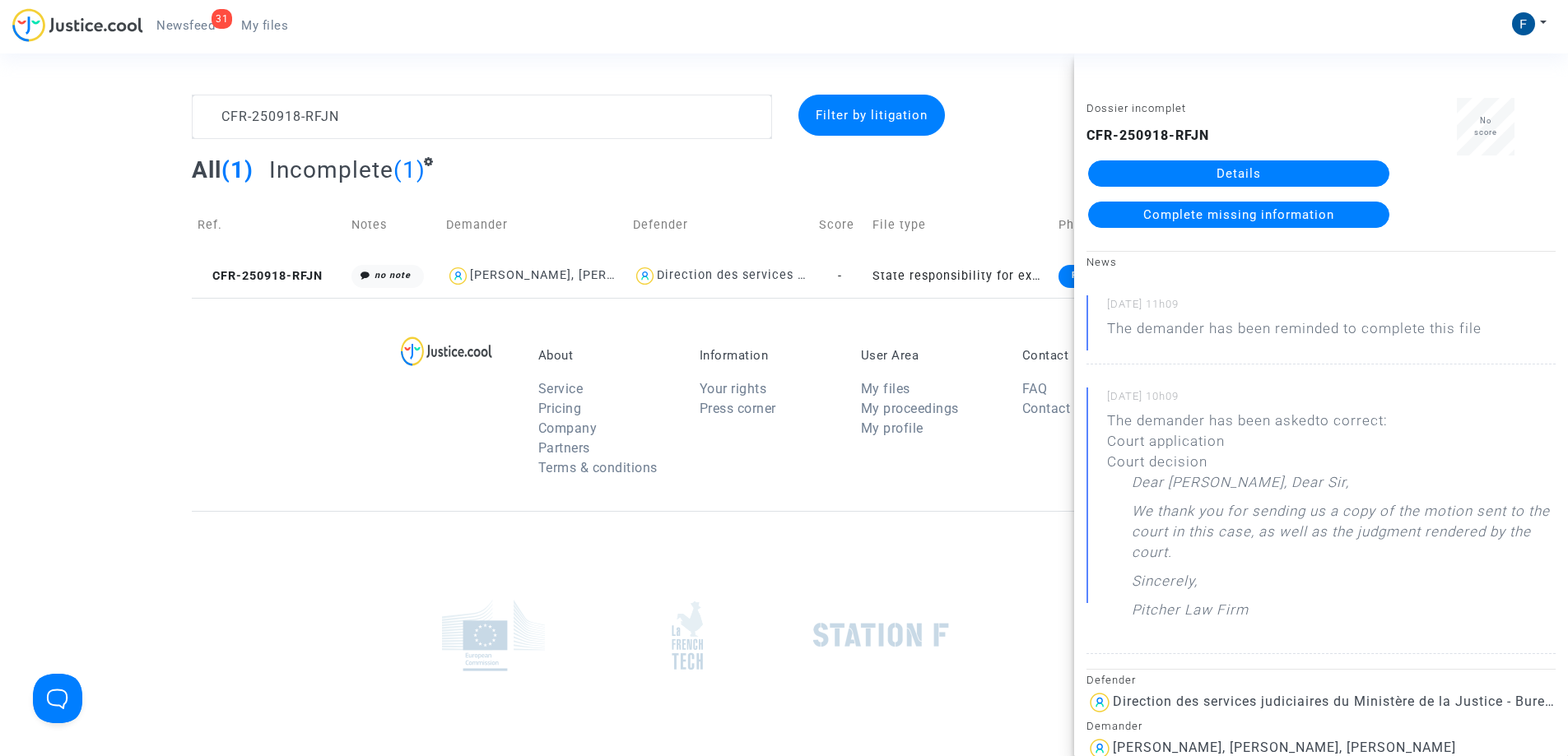
click at [1270, 162] on link "Details" at bounding box center [1238, 173] width 301 height 26
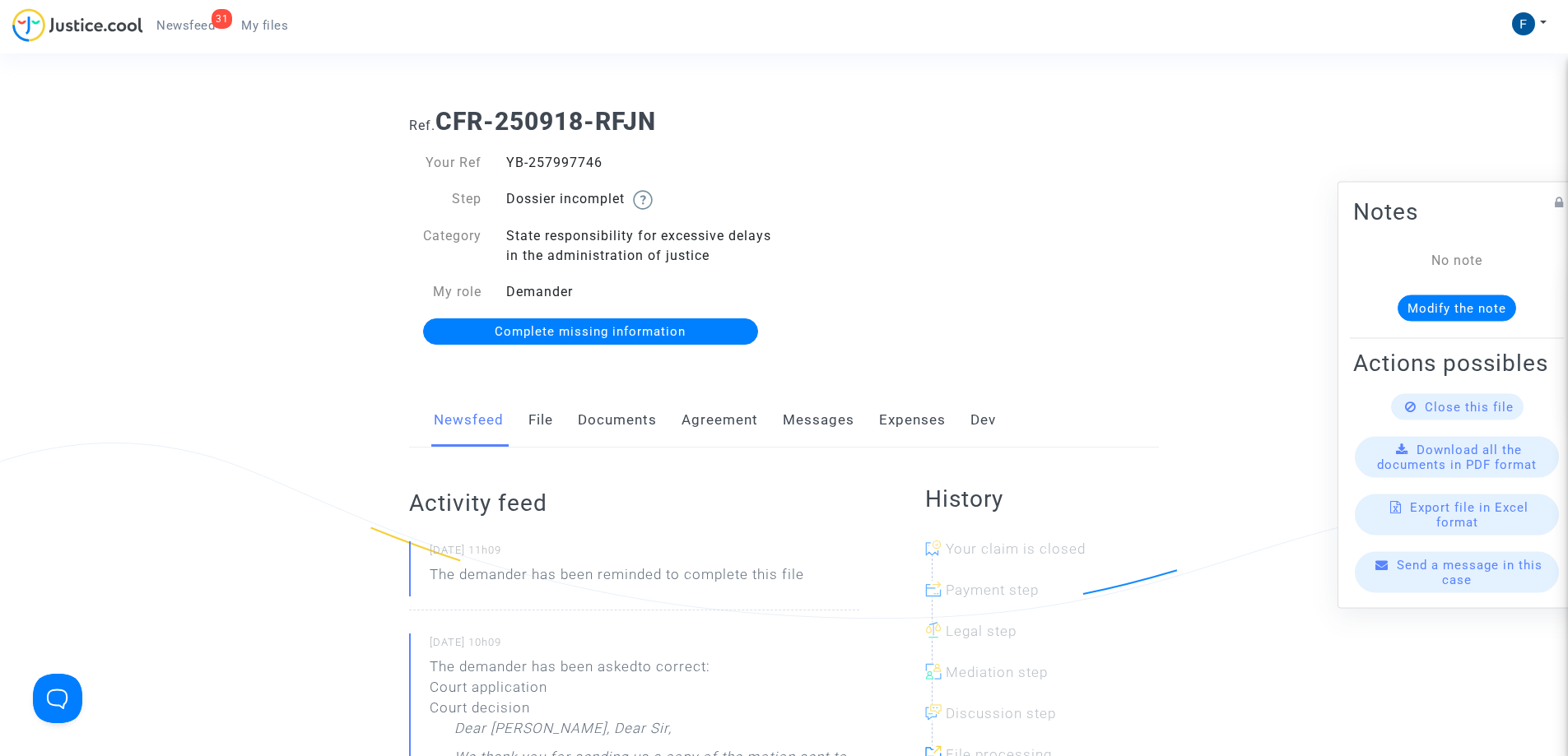
drag, startPoint x: 608, startPoint y: 159, endPoint x: 504, endPoint y: 161, distance: 104.0
click at [504, 161] on div "YB-257997746" at bounding box center [639, 163] width 290 height 20
copy div "YB-257997746"
click at [273, 26] on span "My files" at bounding box center [264, 25] width 47 height 14
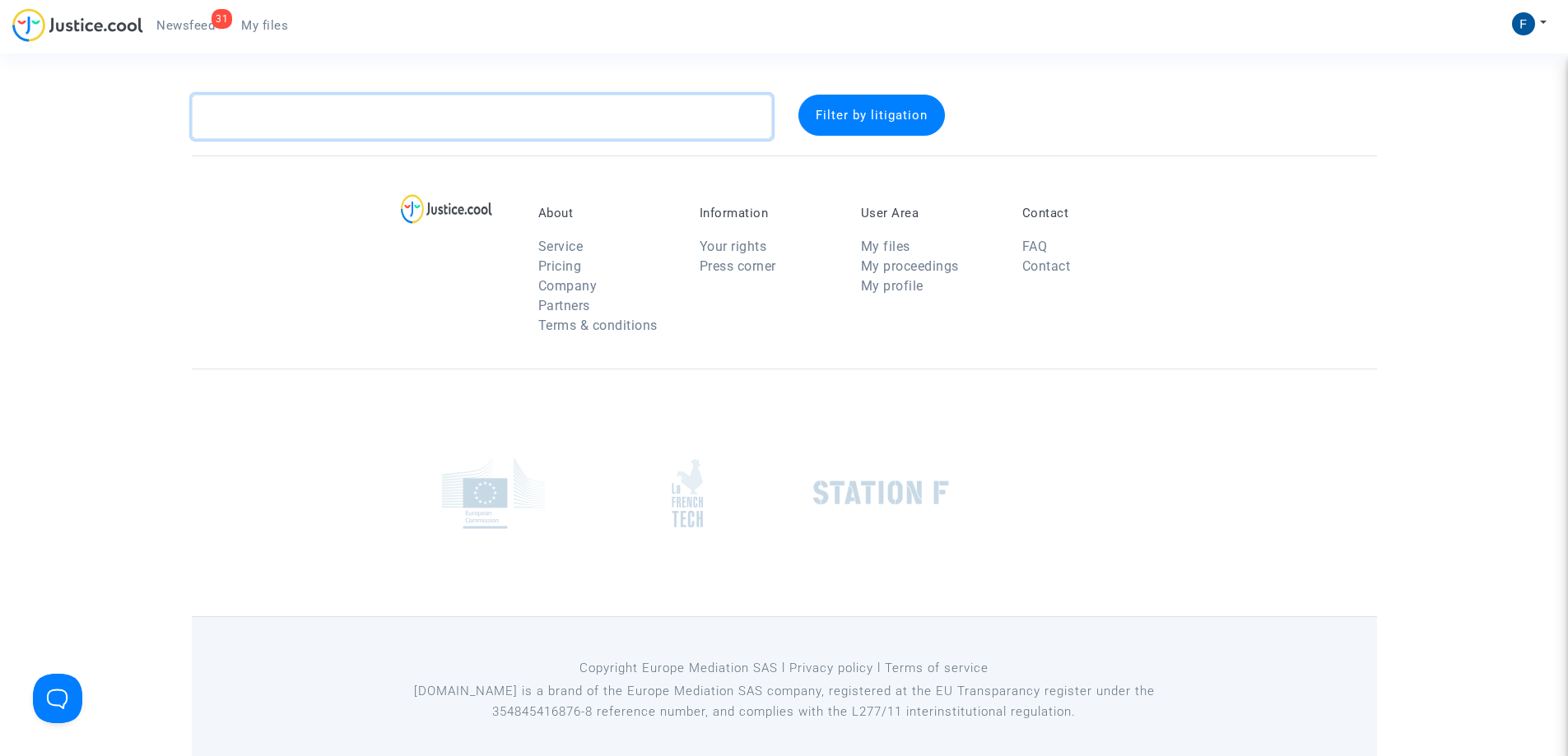
click at [364, 120] on textarea at bounding box center [481, 117] width 580 height 44
paste textarea "CFR-250916-EVQK"
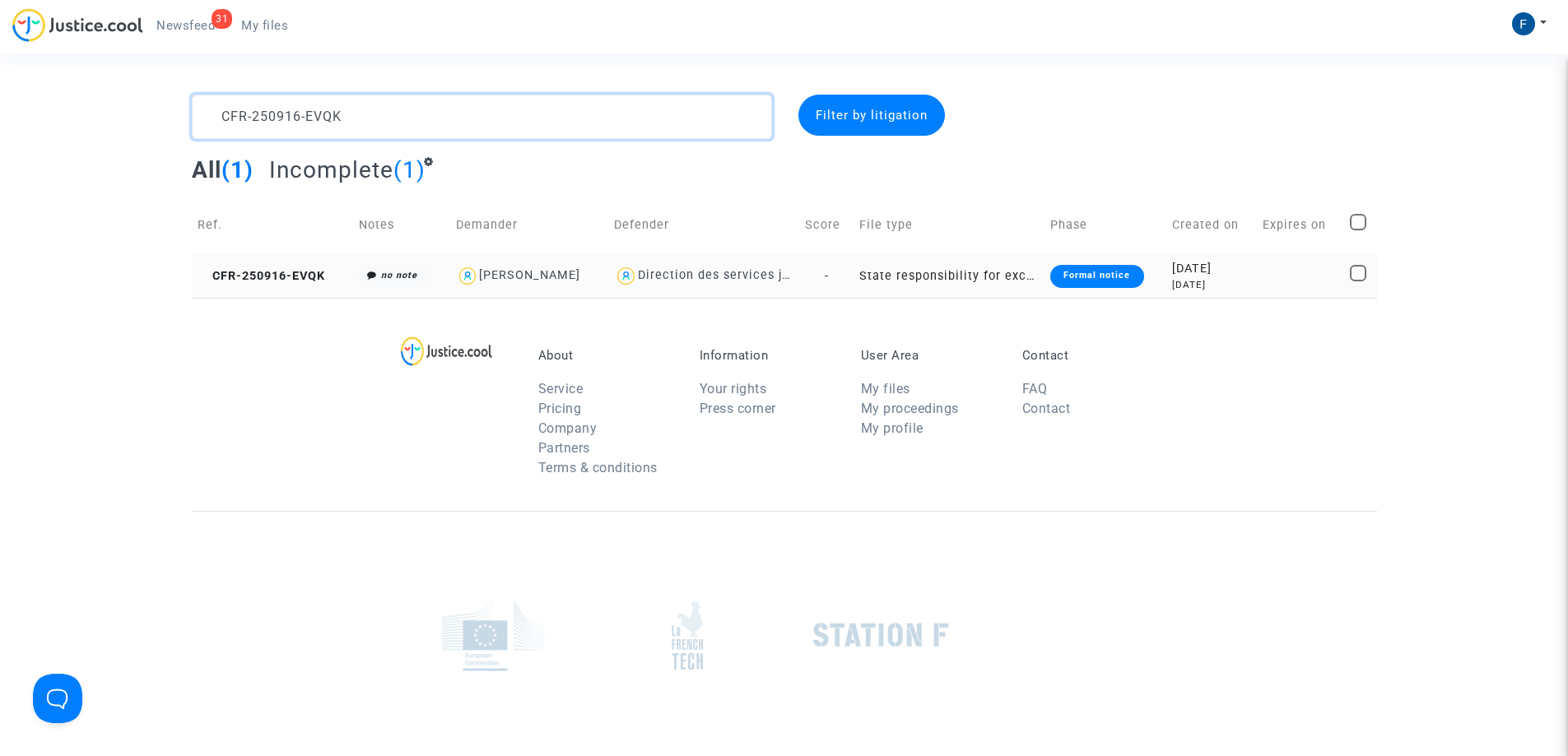
type textarea "CFR-250916-EVQK"
click at [1081, 271] on div "Formal notice" at bounding box center [1097, 276] width 93 height 23
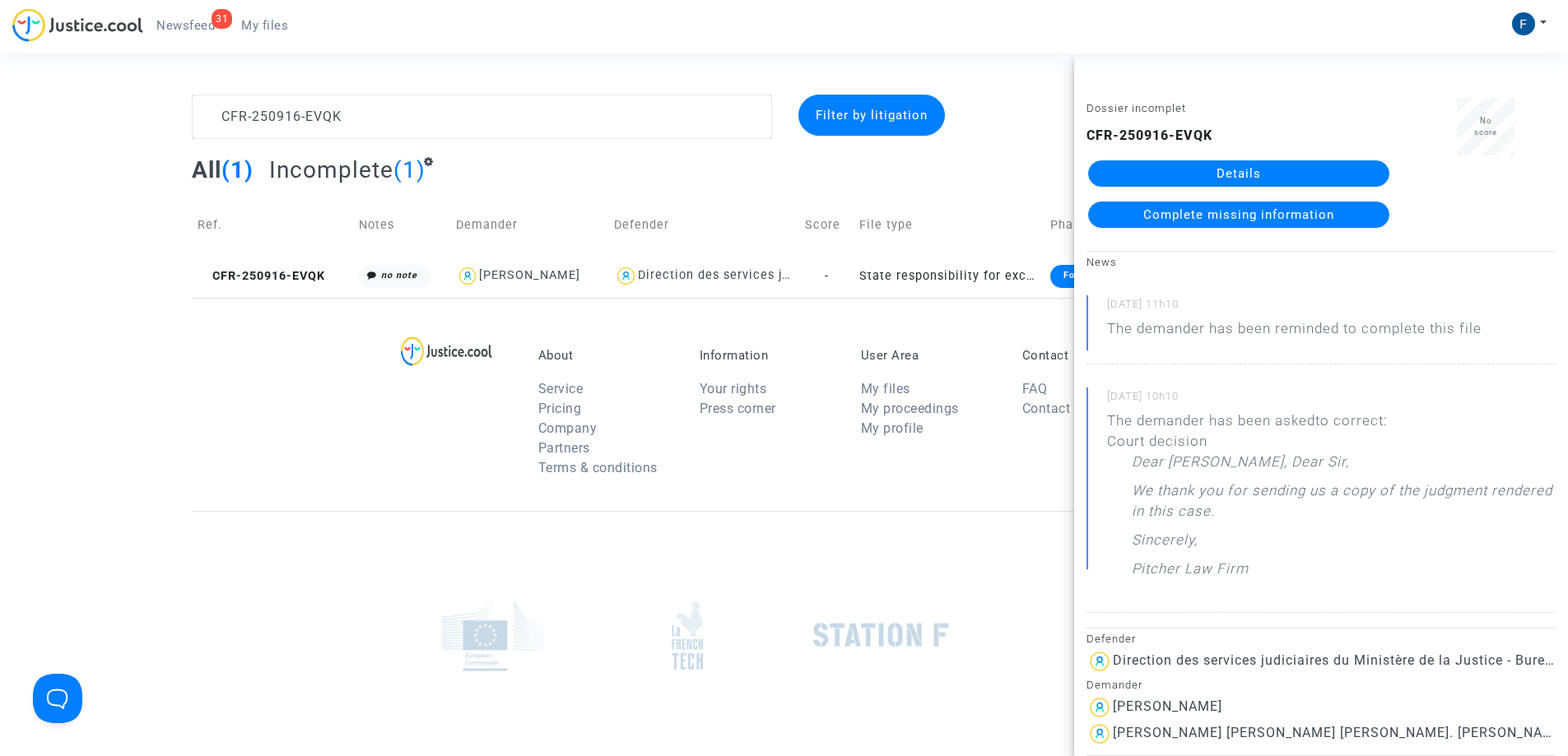
click at [1297, 219] on span "Complete missing information" at bounding box center [1238, 214] width 191 height 14
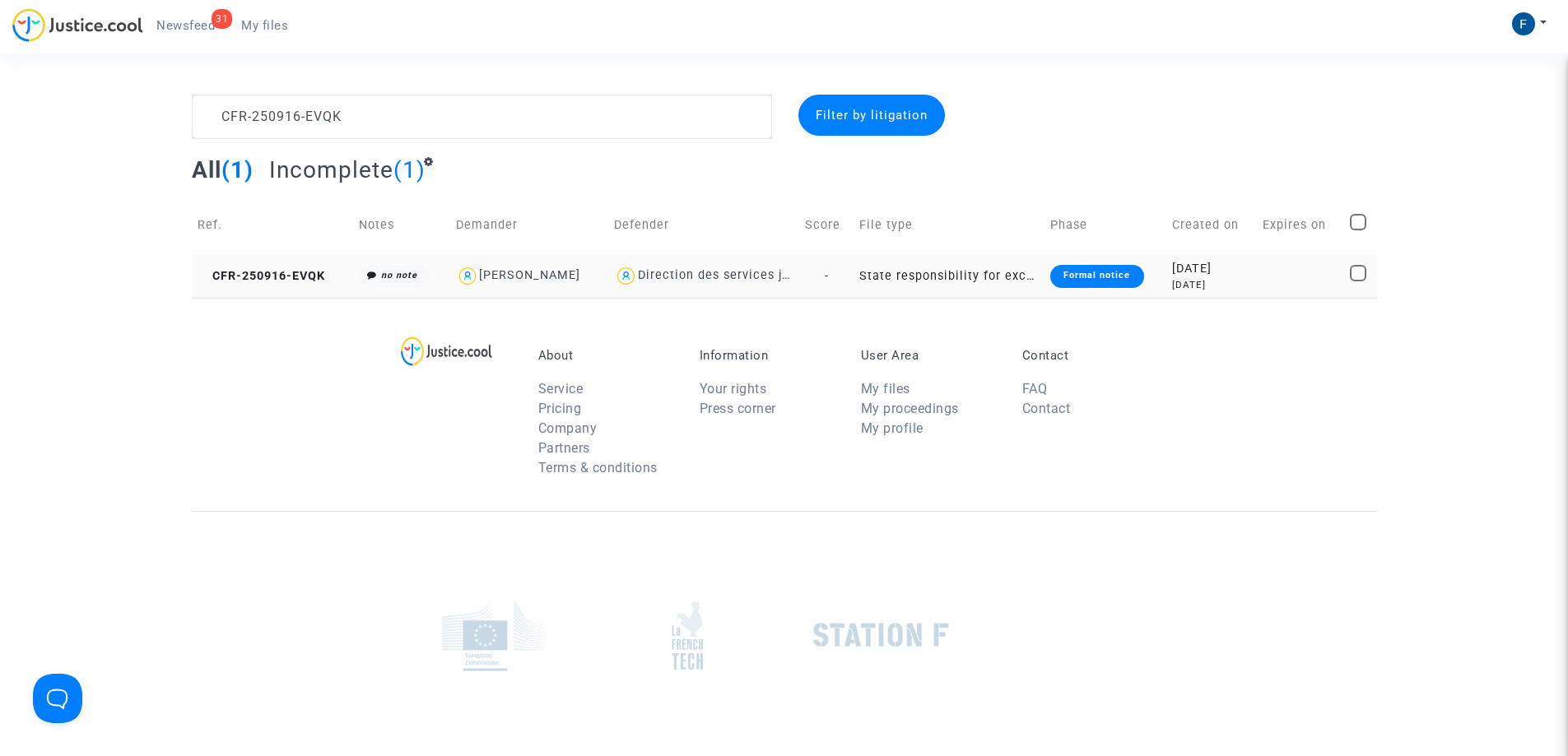
click at [1113, 276] on div "Formal notice" at bounding box center [1097, 276] width 93 height 23
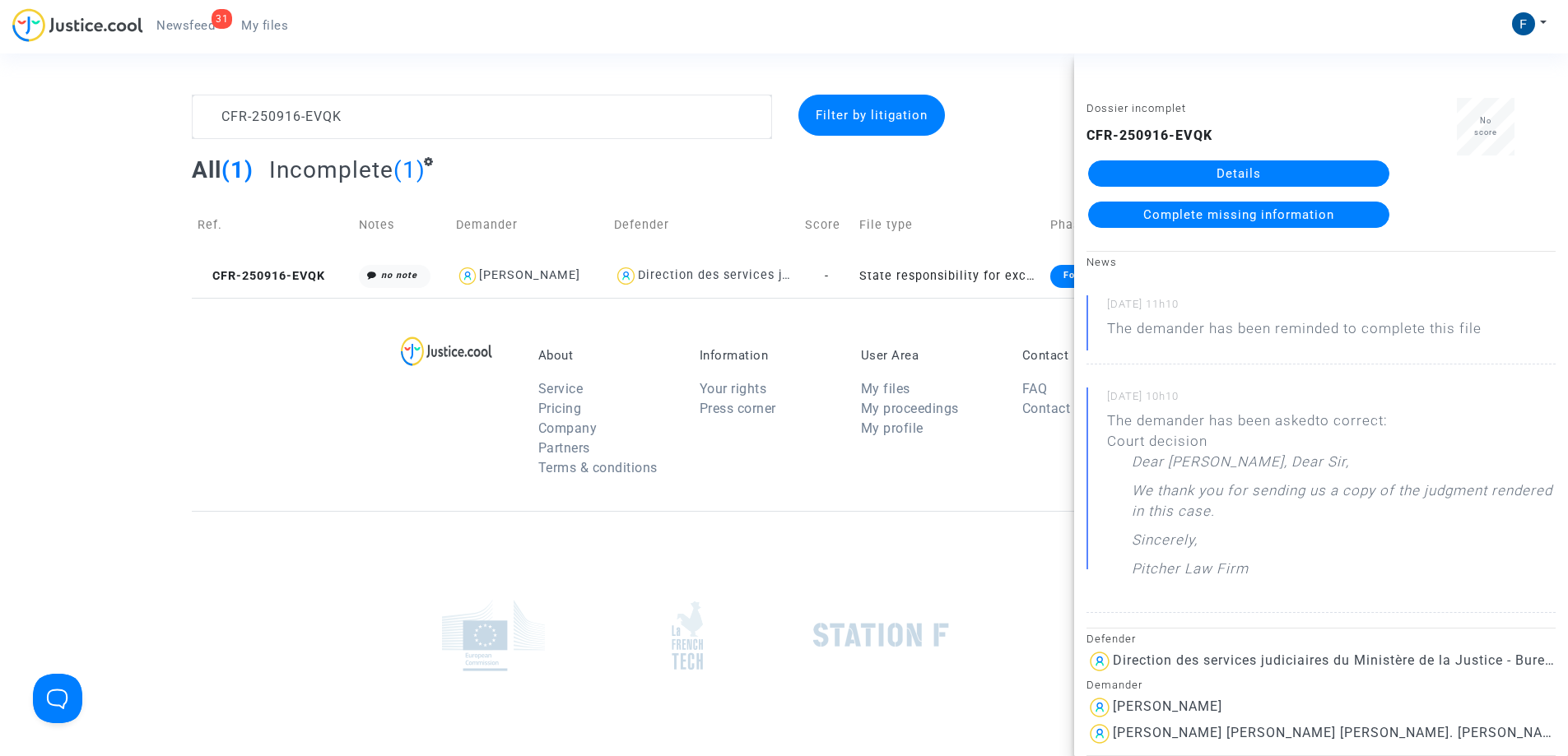
click at [1252, 169] on link "Details" at bounding box center [1238, 173] width 301 height 26
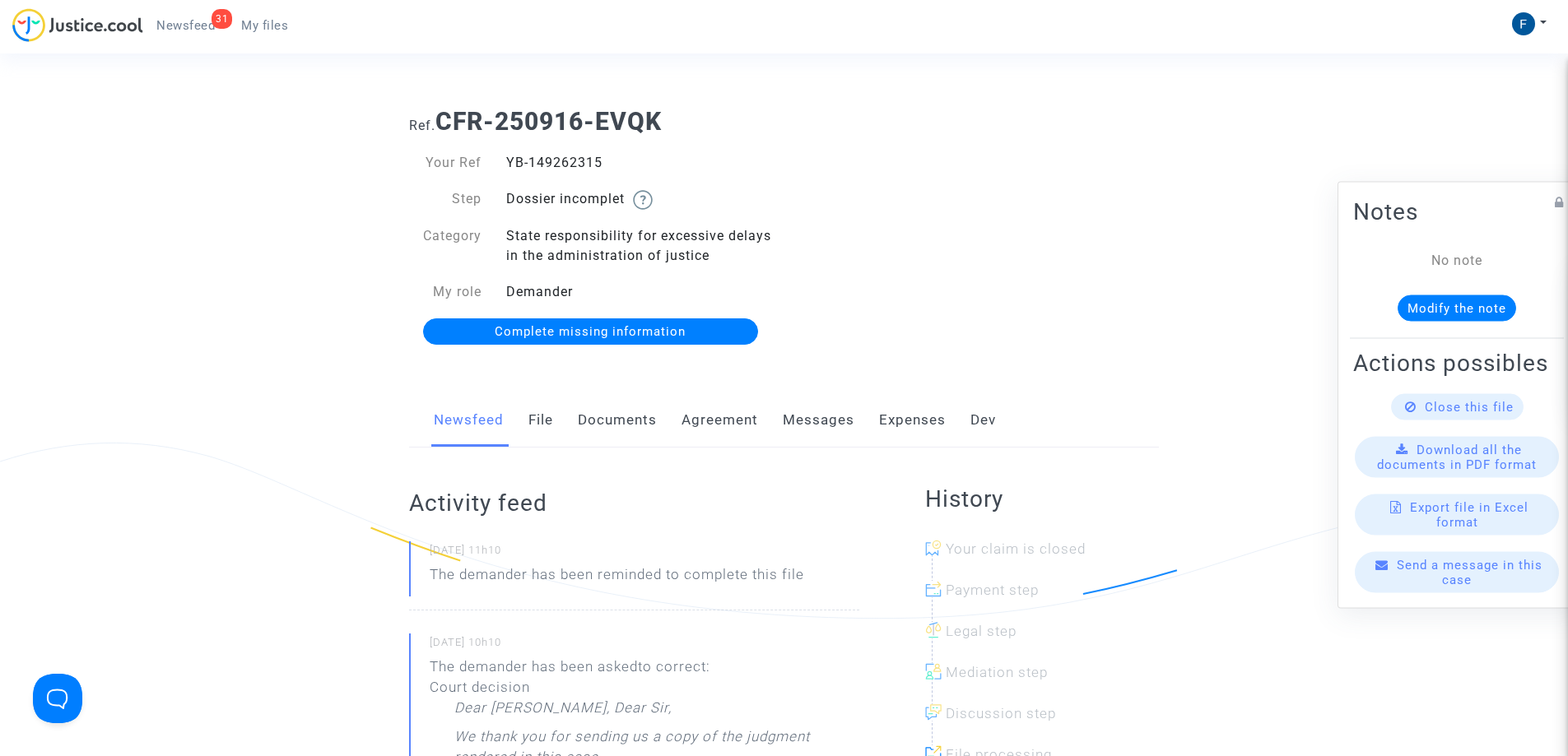
drag, startPoint x: 514, startPoint y: 159, endPoint x: 497, endPoint y: 159, distance: 17.0
click at [497, 159] on div "YB-149262315" at bounding box center [639, 163] width 290 height 20
copy div "YB-149262315"
click at [263, 29] on span "My files" at bounding box center [264, 25] width 47 height 14
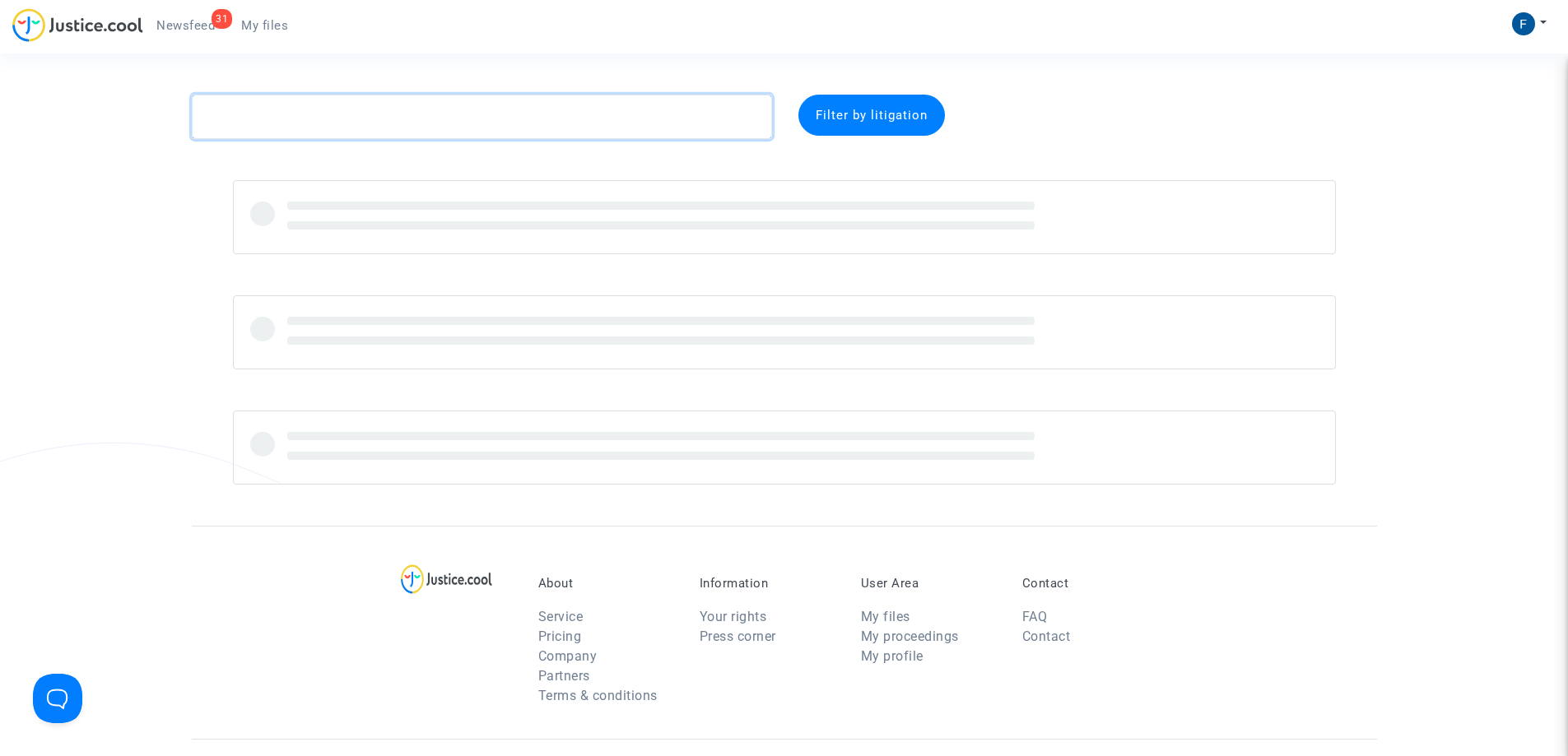
click at [311, 117] on textarea at bounding box center [481, 117] width 580 height 44
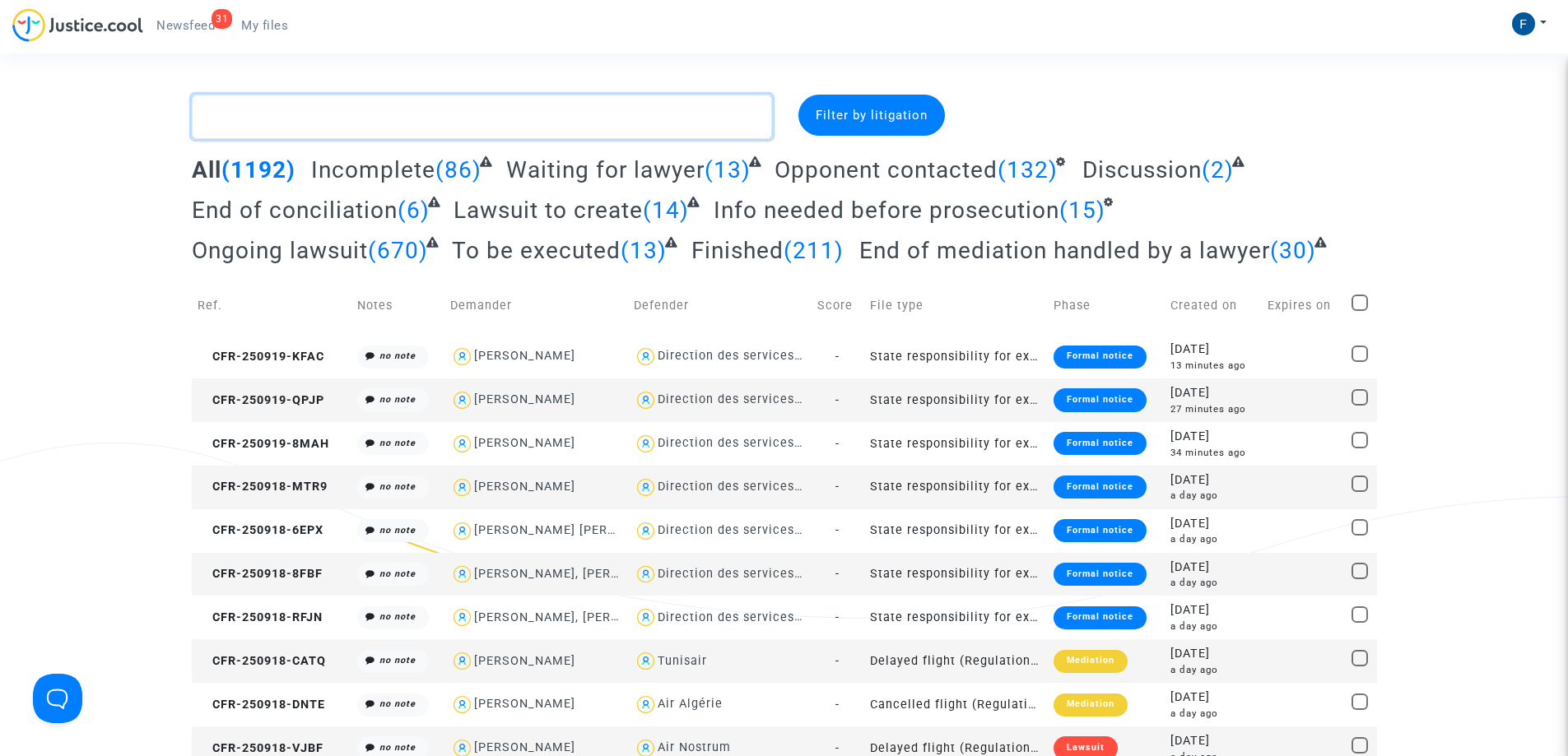
paste textarea "CFR-250716-72VF"
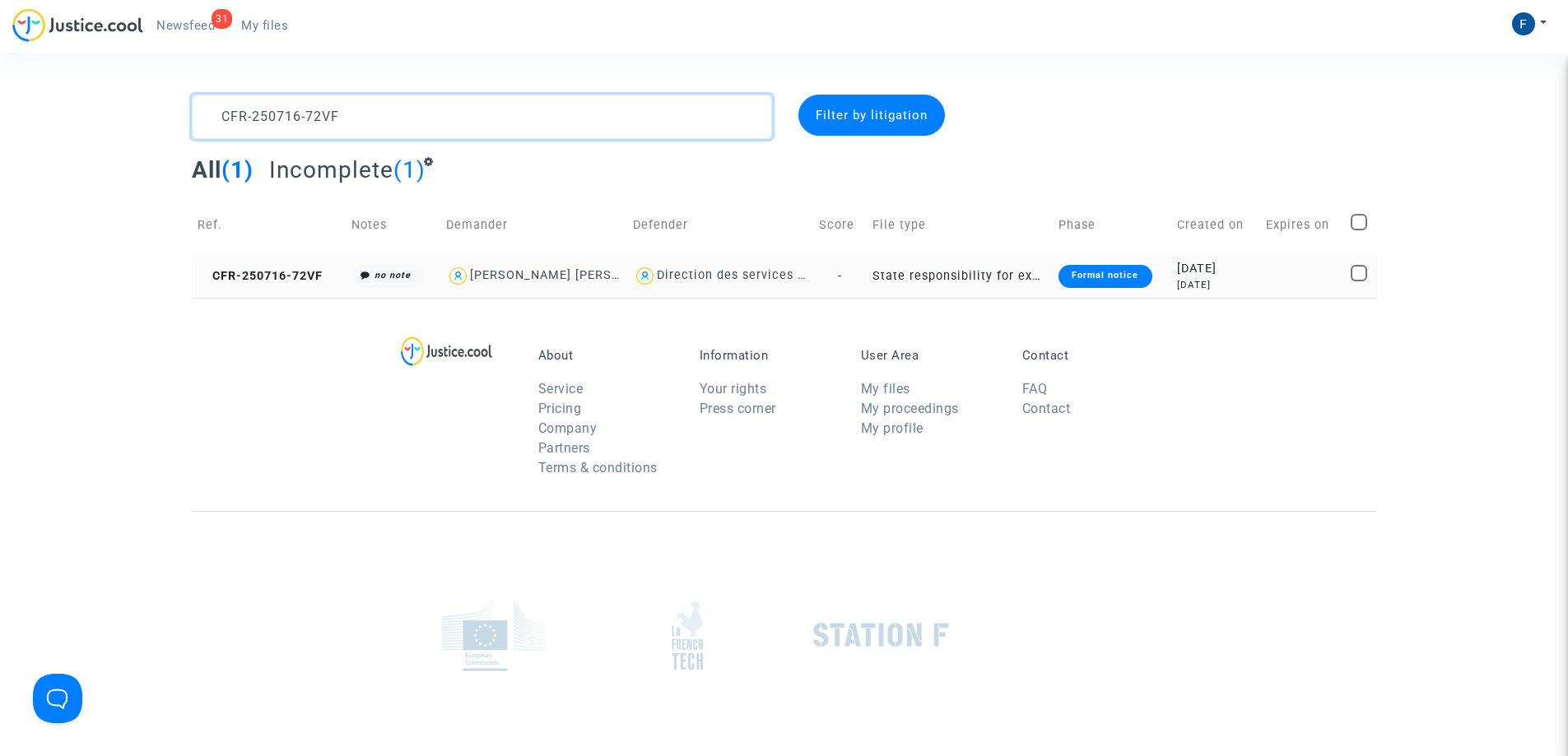
type textarea "CFR-250716-72VF"
click at [1121, 272] on div "Formal notice" at bounding box center [1105, 276] width 93 height 23
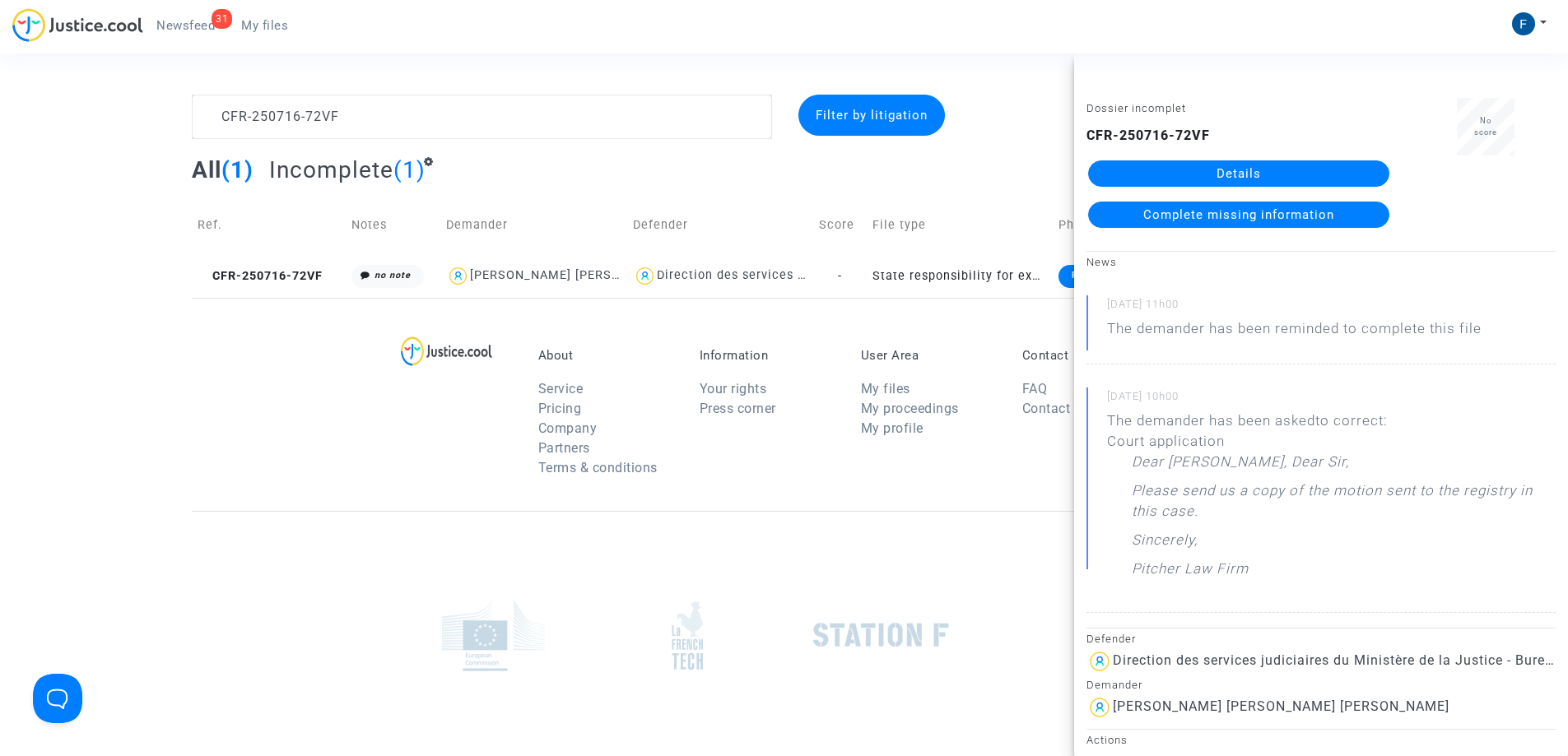
click at [1268, 162] on link "Details" at bounding box center [1238, 173] width 301 height 26
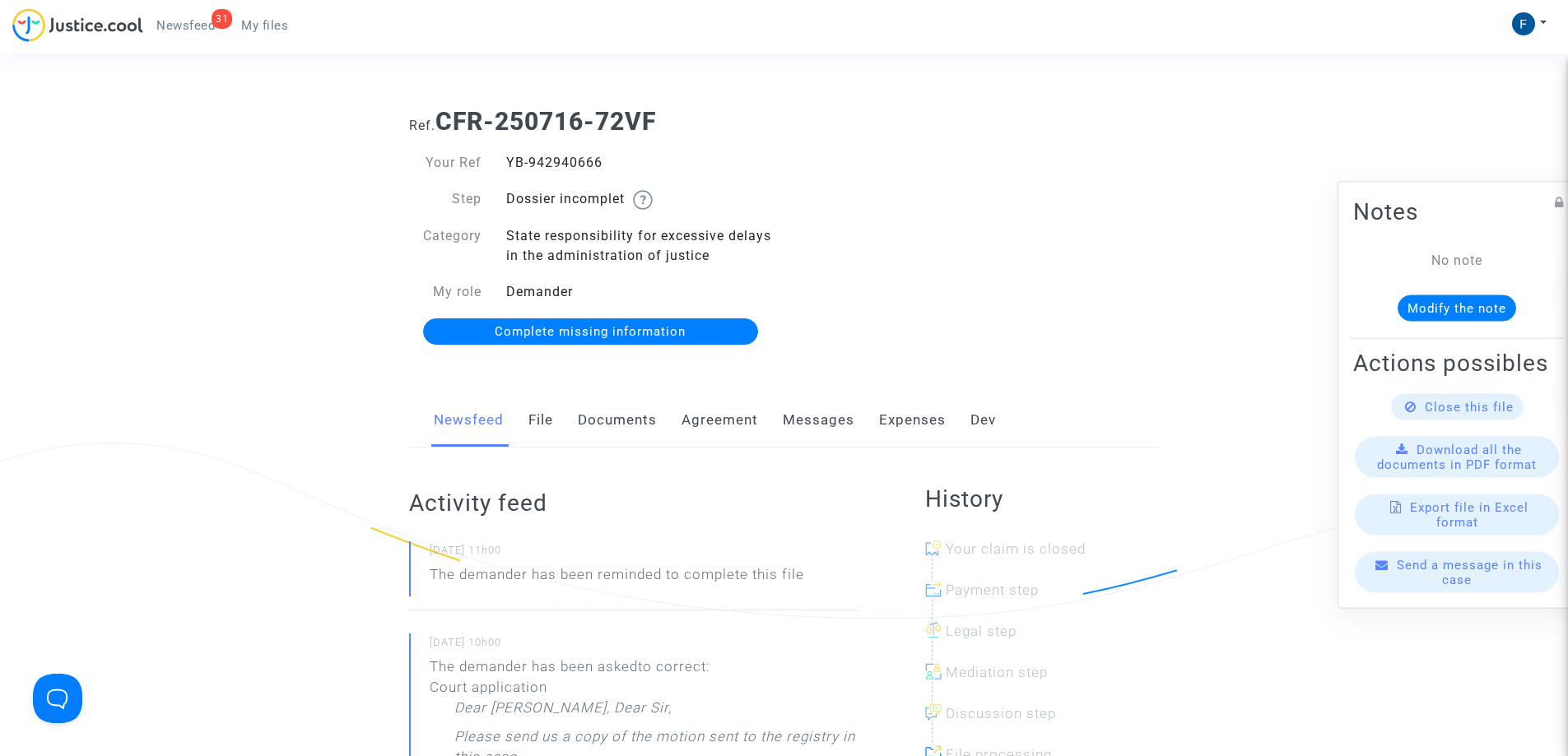
drag, startPoint x: 527, startPoint y: 156, endPoint x: 504, endPoint y: 159, distance: 23.2
click at [504, 159] on div "YB-942940666" at bounding box center [639, 163] width 290 height 20
click at [268, 23] on span "My files" at bounding box center [264, 25] width 47 height 14
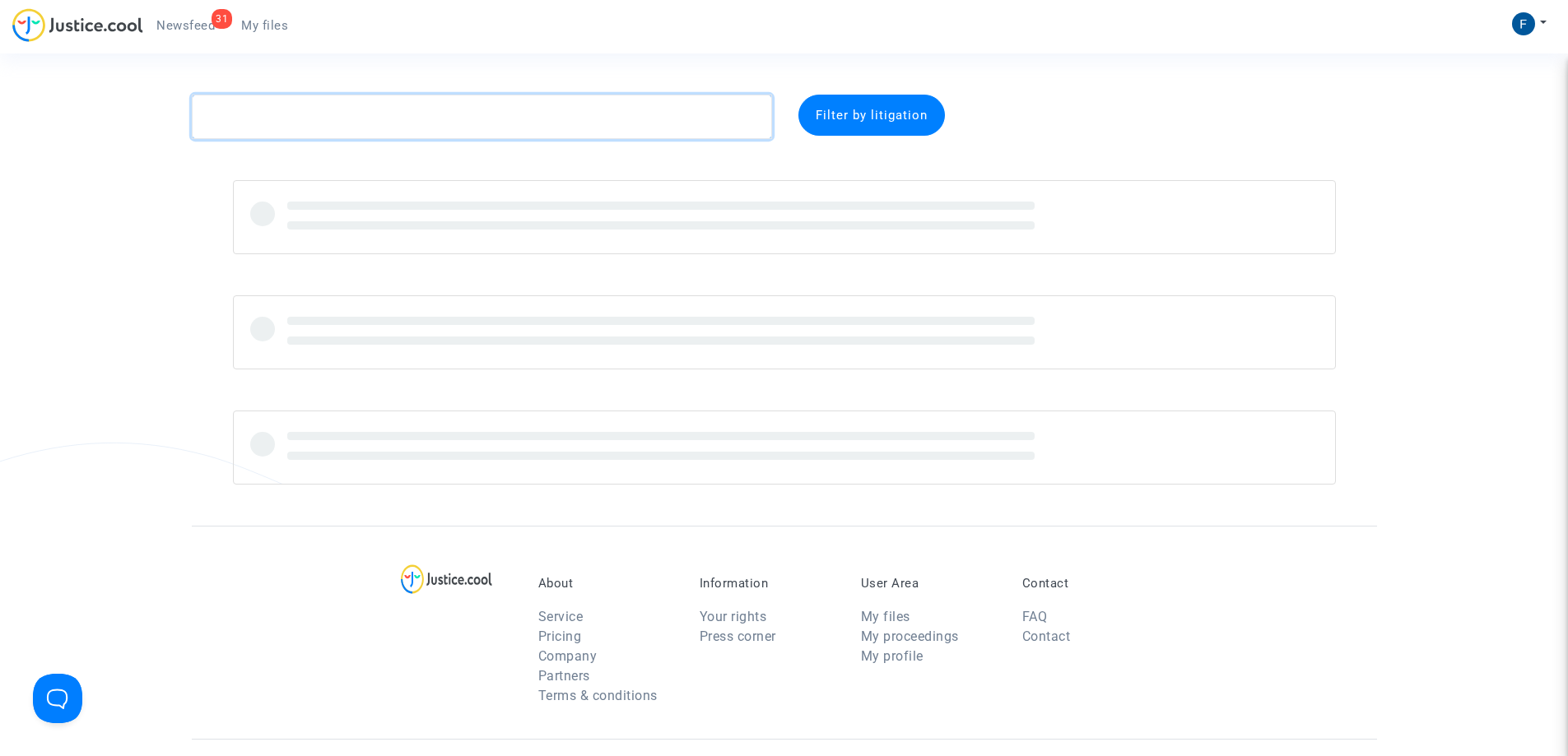
click at [352, 122] on textarea at bounding box center [481, 117] width 580 height 44
paste textarea "CFR-250624-BJ4G"
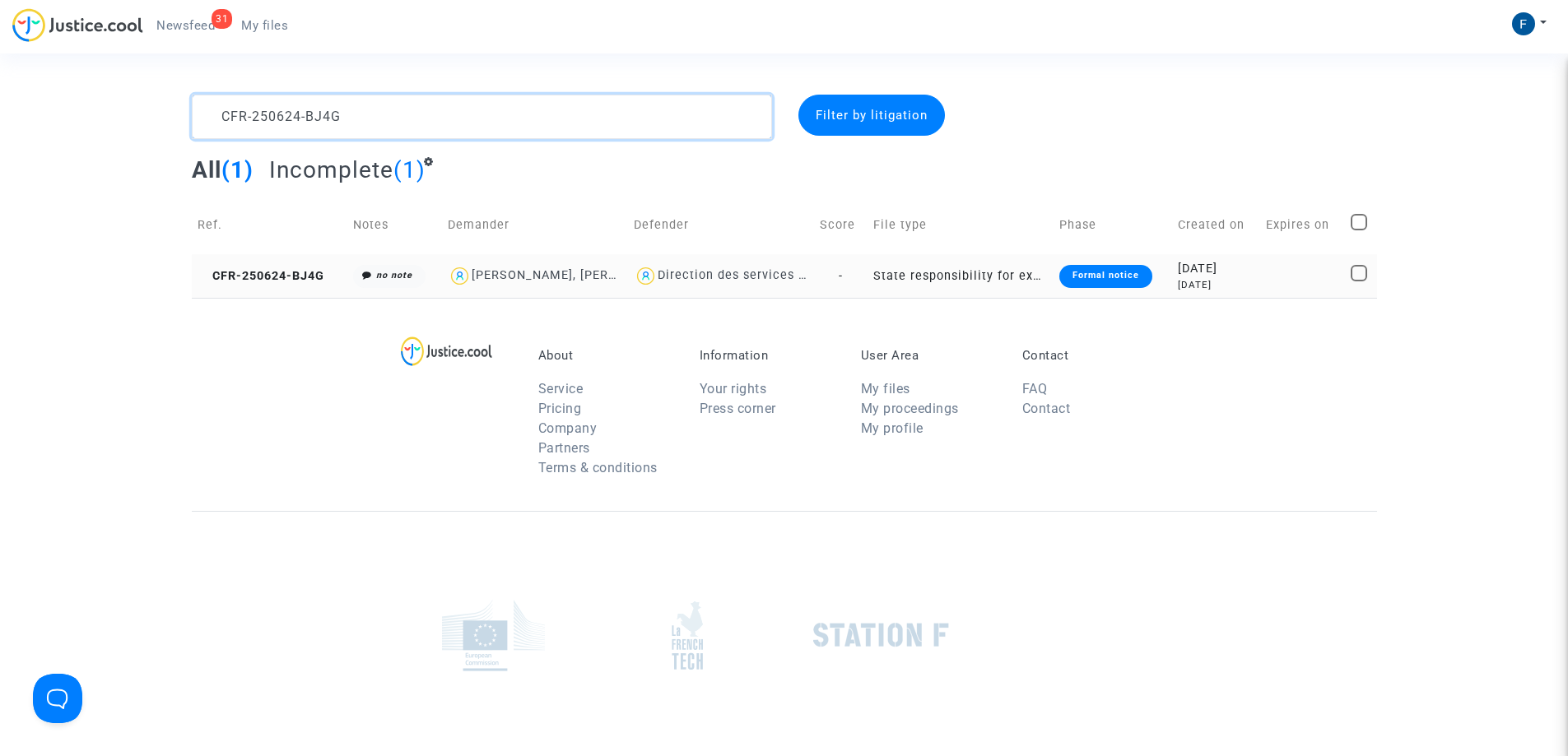
type textarea "CFR-250624-BJ4G"
click at [1117, 278] on div "Formal notice" at bounding box center [1106, 276] width 93 height 23
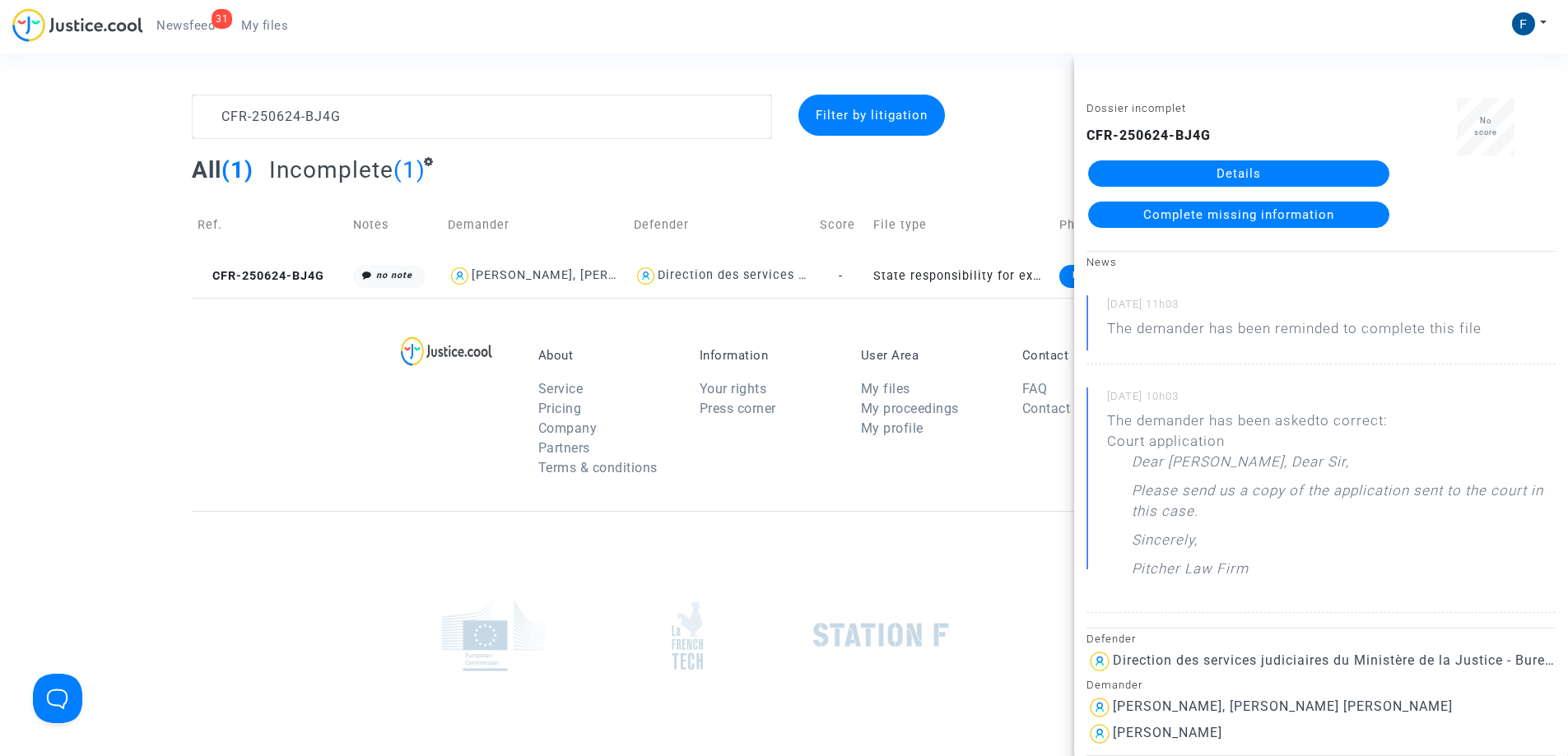
click at [1260, 168] on link "Details" at bounding box center [1238, 173] width 301 height 26
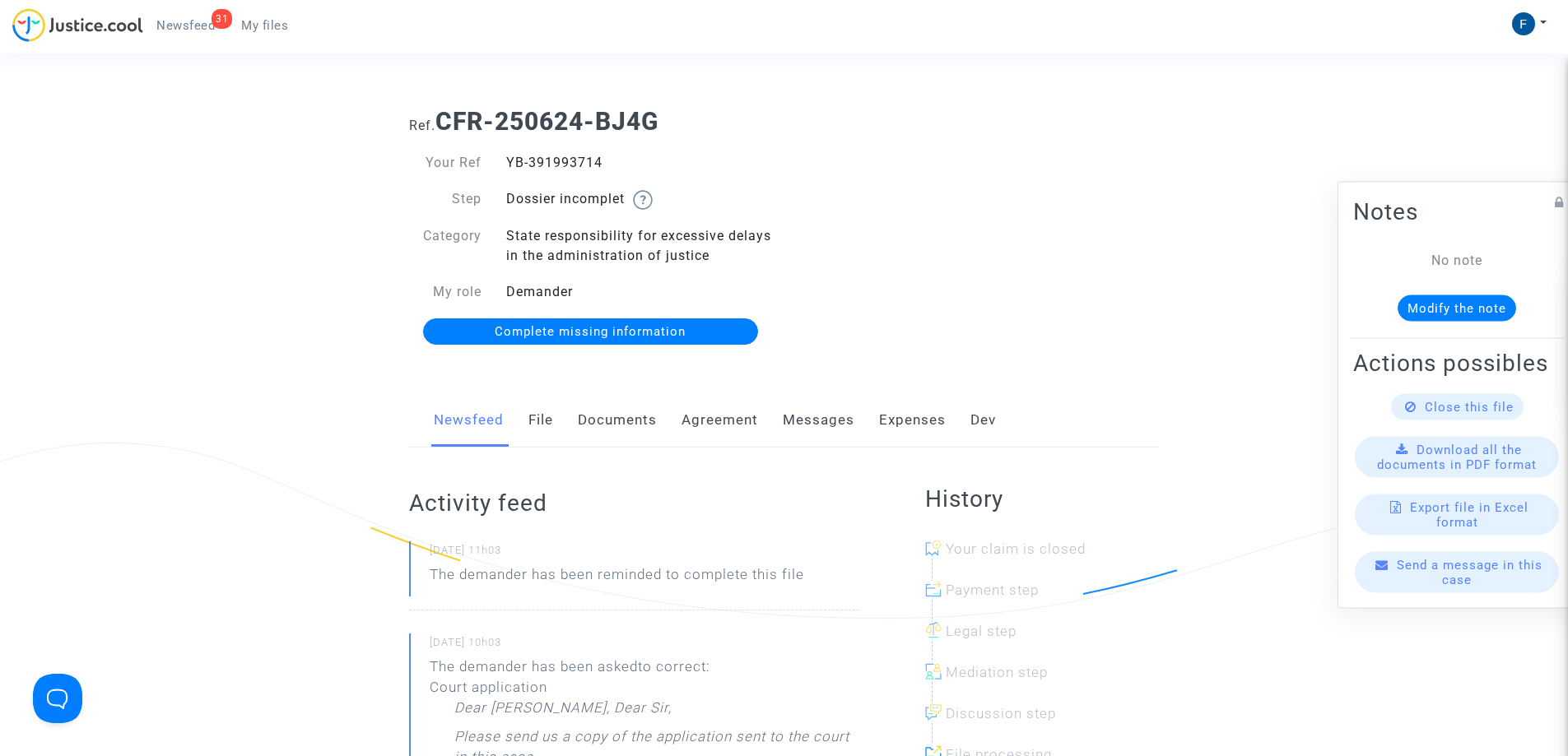
drag, startPoint x: 600, startPoint y: 157, endPoint x: 500, endPoint y: 158, distance: 100.0
click at [500, 158] on div "YB-391993714" at bounding box center [639, 163] width 290 height 20
copy div "YB-391993714"
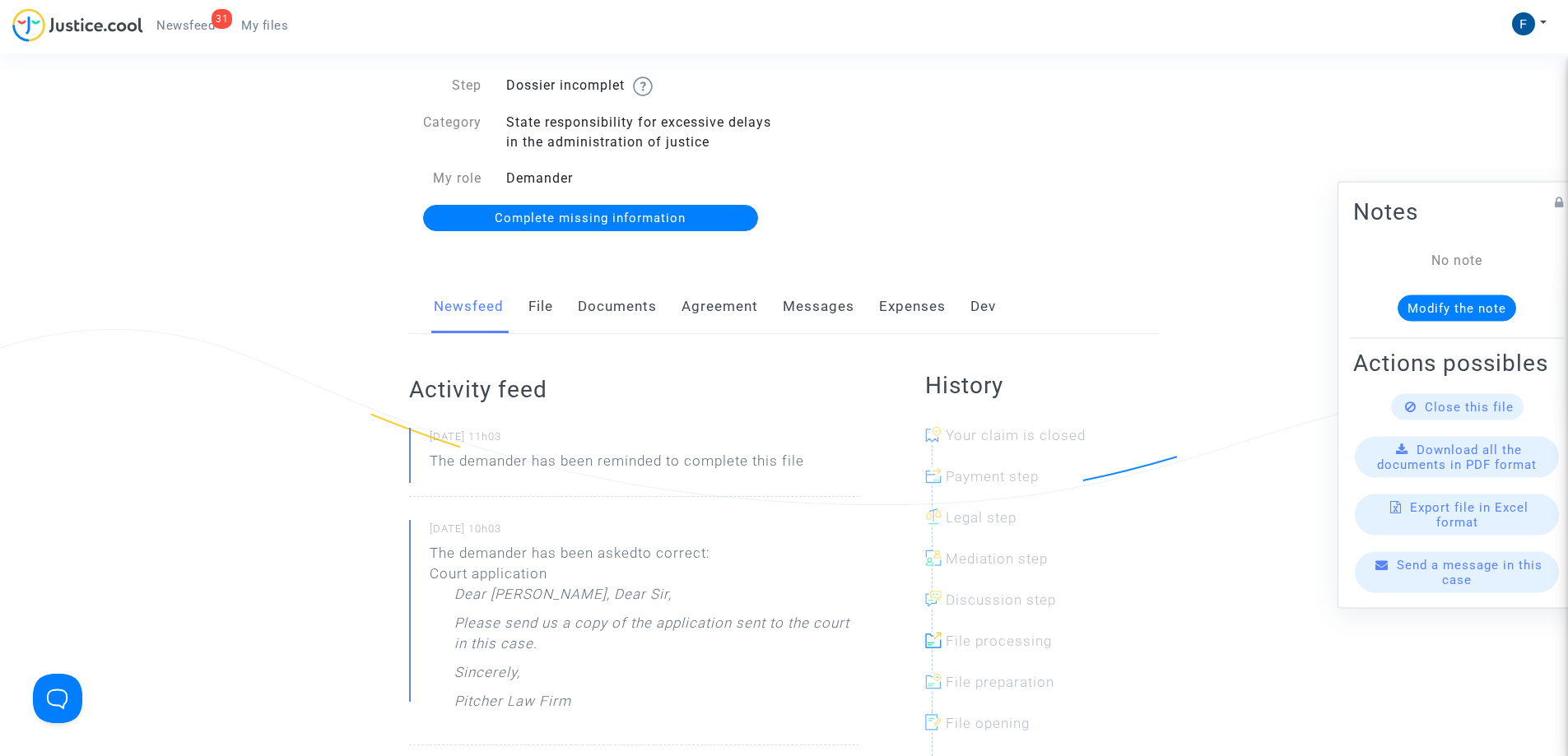
scroll to position [329, 0]
